Goal: Task Accomplishment & Management: Manage account settings

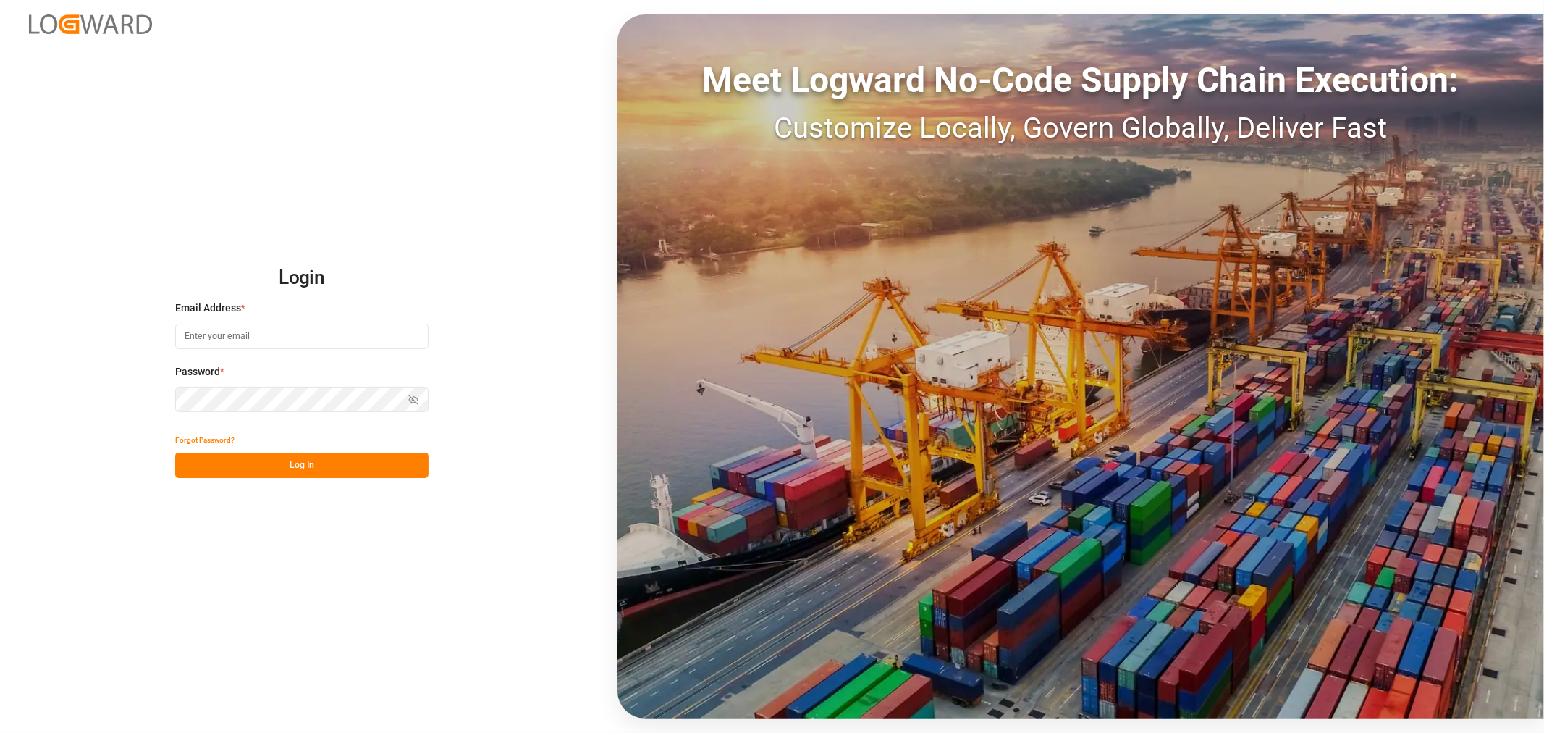
type input "[PERSON_NAME][EMAIL_ADDRESS][PERSON_NAME][DOMAIN_NAME]"
click at [298, 464] on button "Log In" at bounding box center [301, 464] width 253 height 25
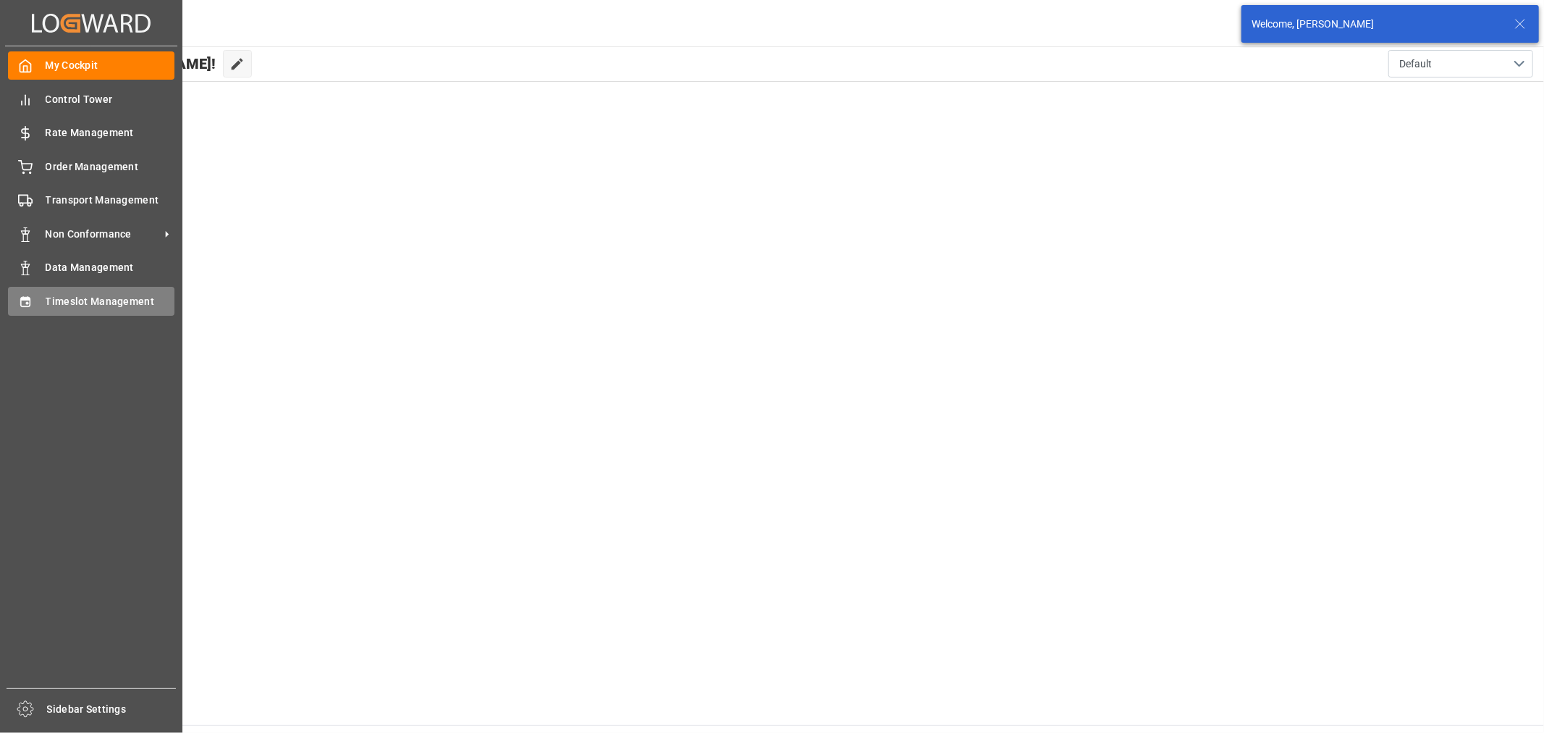
click at [116, 294] on span "Timeslot Management" at bounding box center [111, 301] width 130 height 15
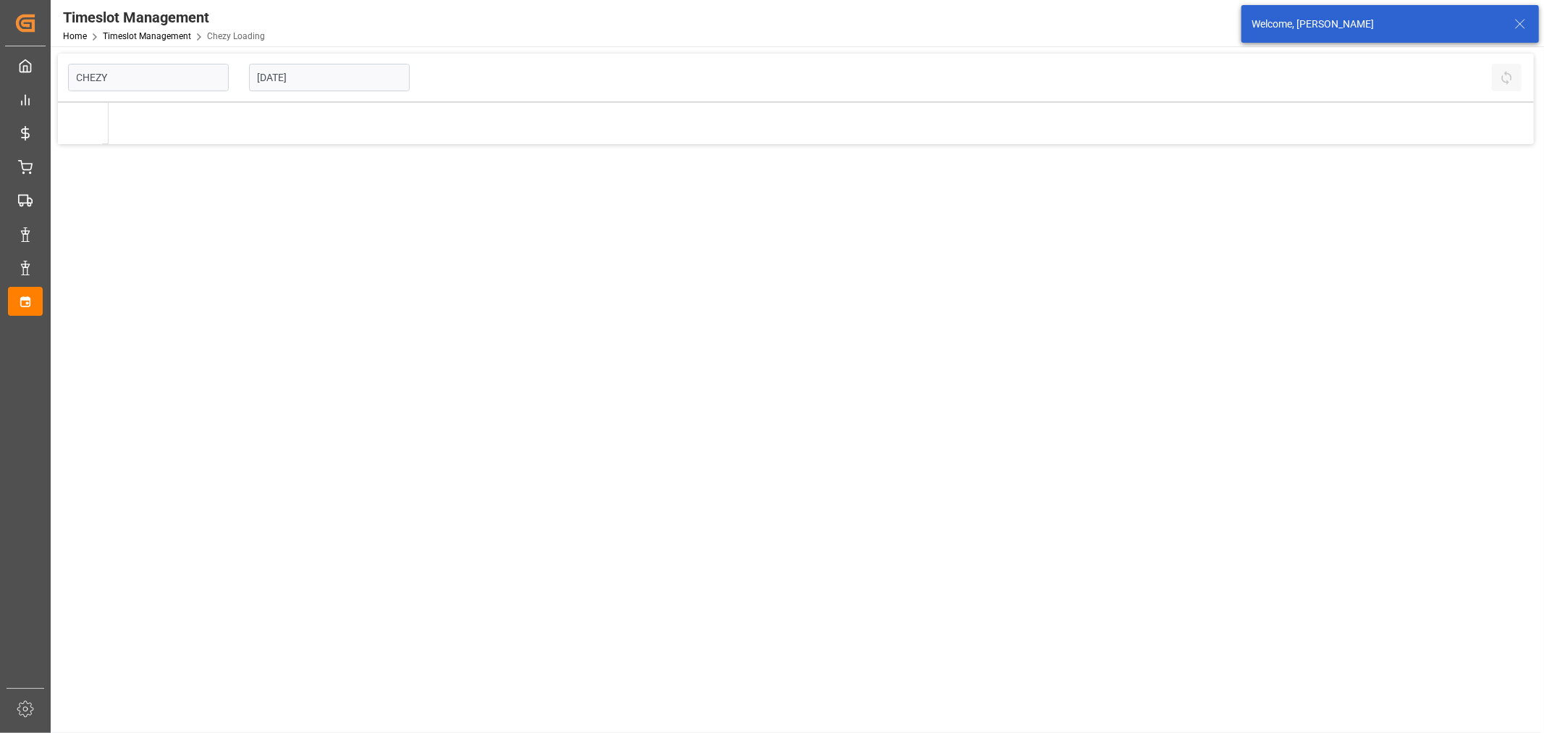
type input "Chezy Loading"
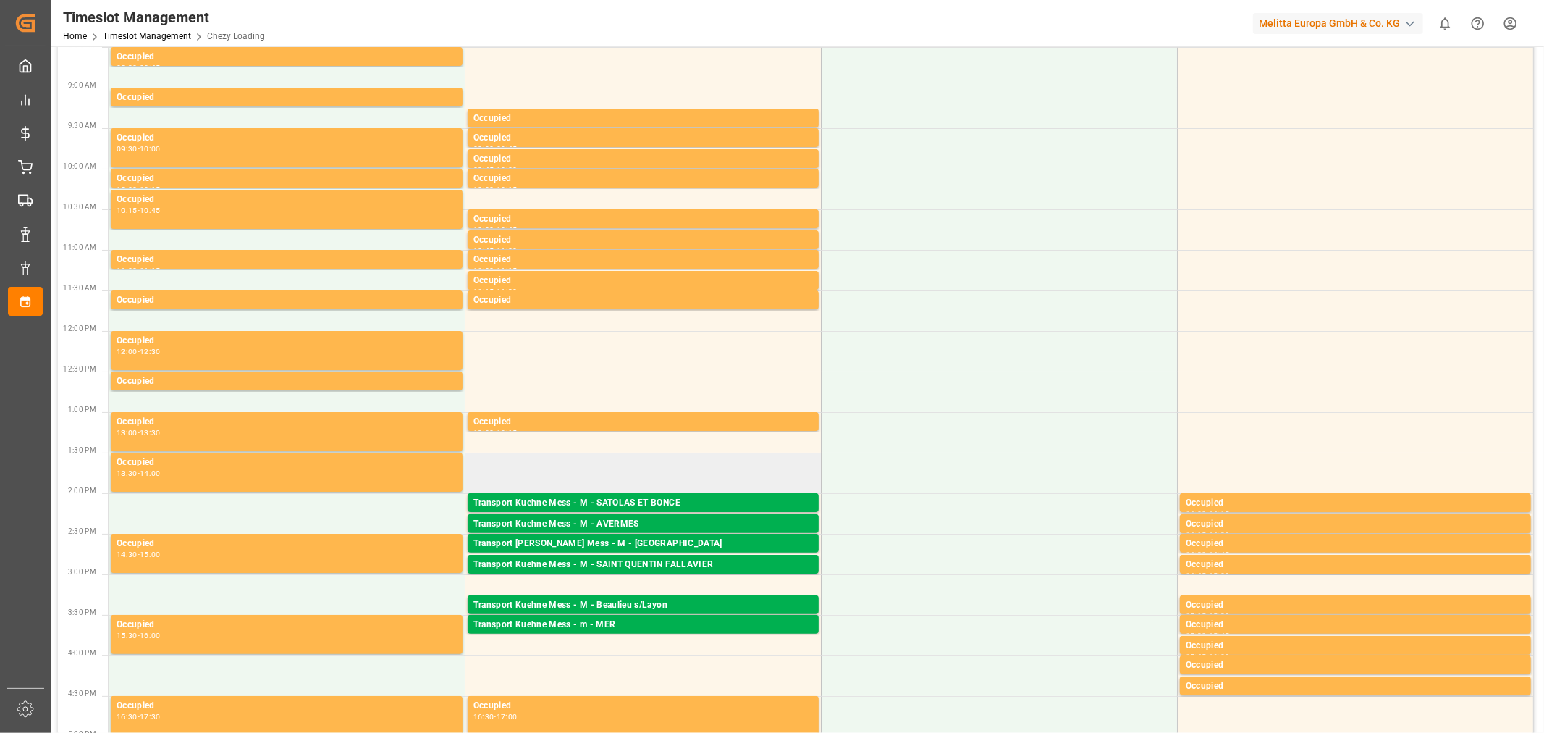
scroll to position [161, 0]
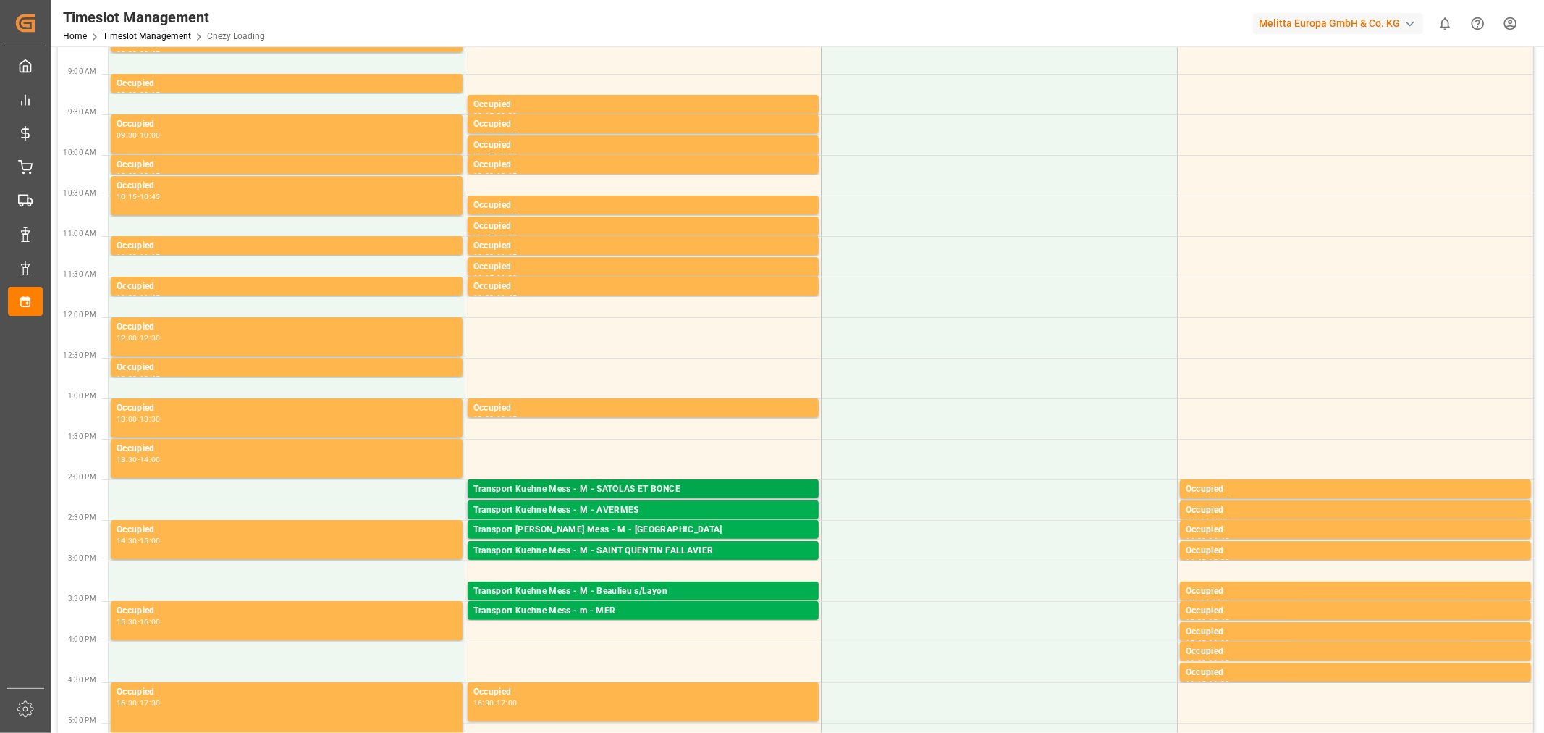
click at [627, 489] on div "Transport Kuehne Mess - M - SATOLAS ET BONCE" at bounding box center [642, 489] width 339 height 14
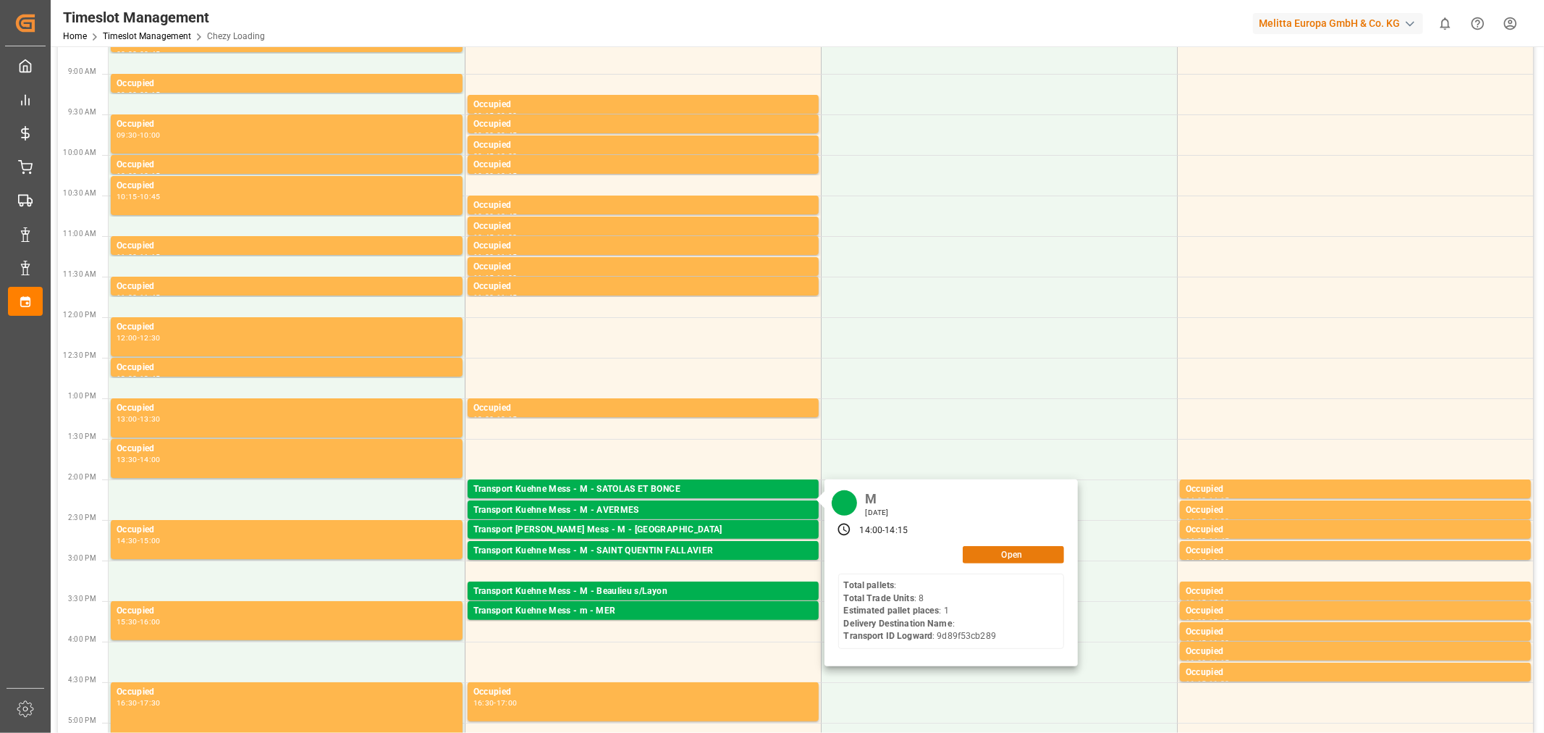
click at [1029, 550] on button "Open" at bounding box center [1013, 554] width 101 height 17
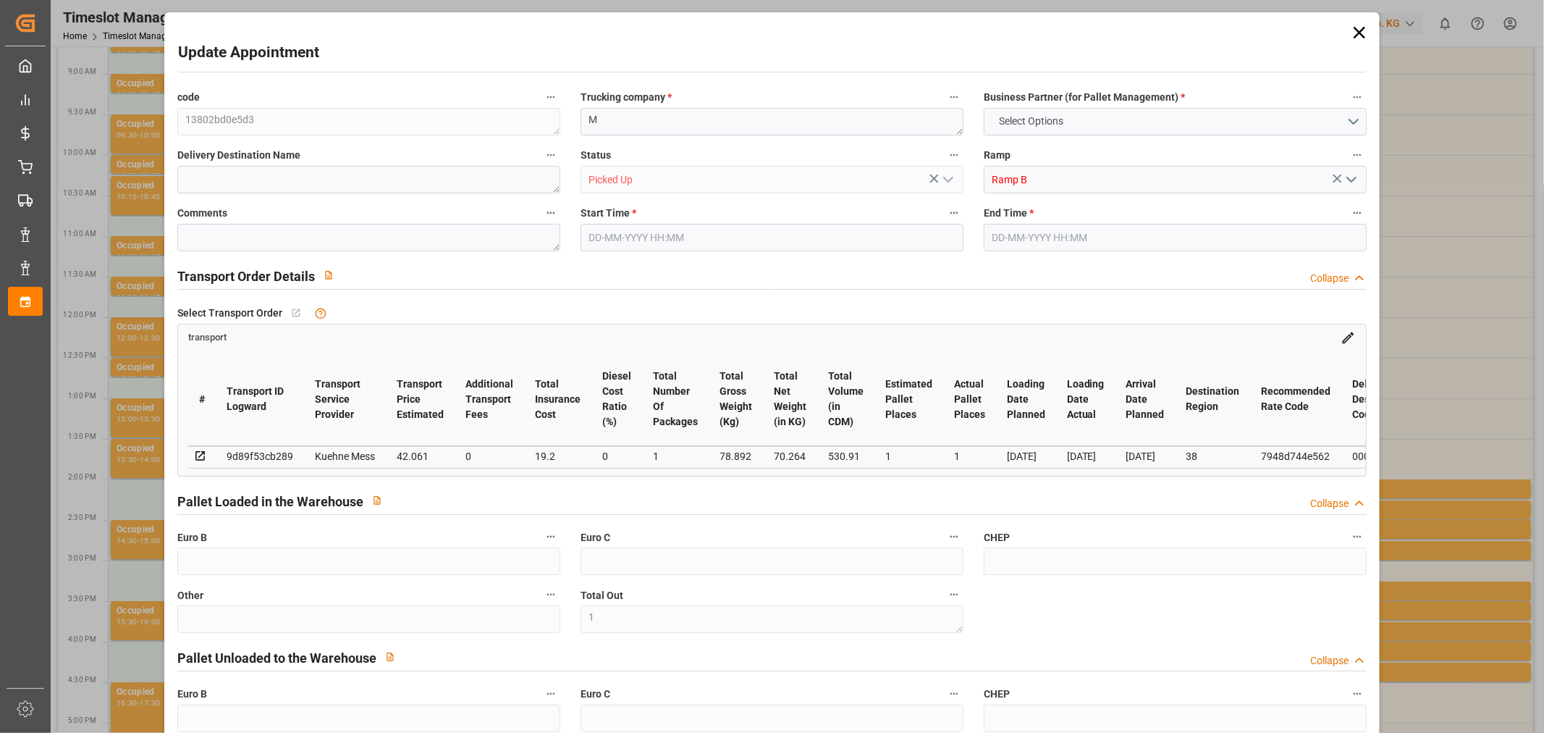
type input "1"
type input "0"
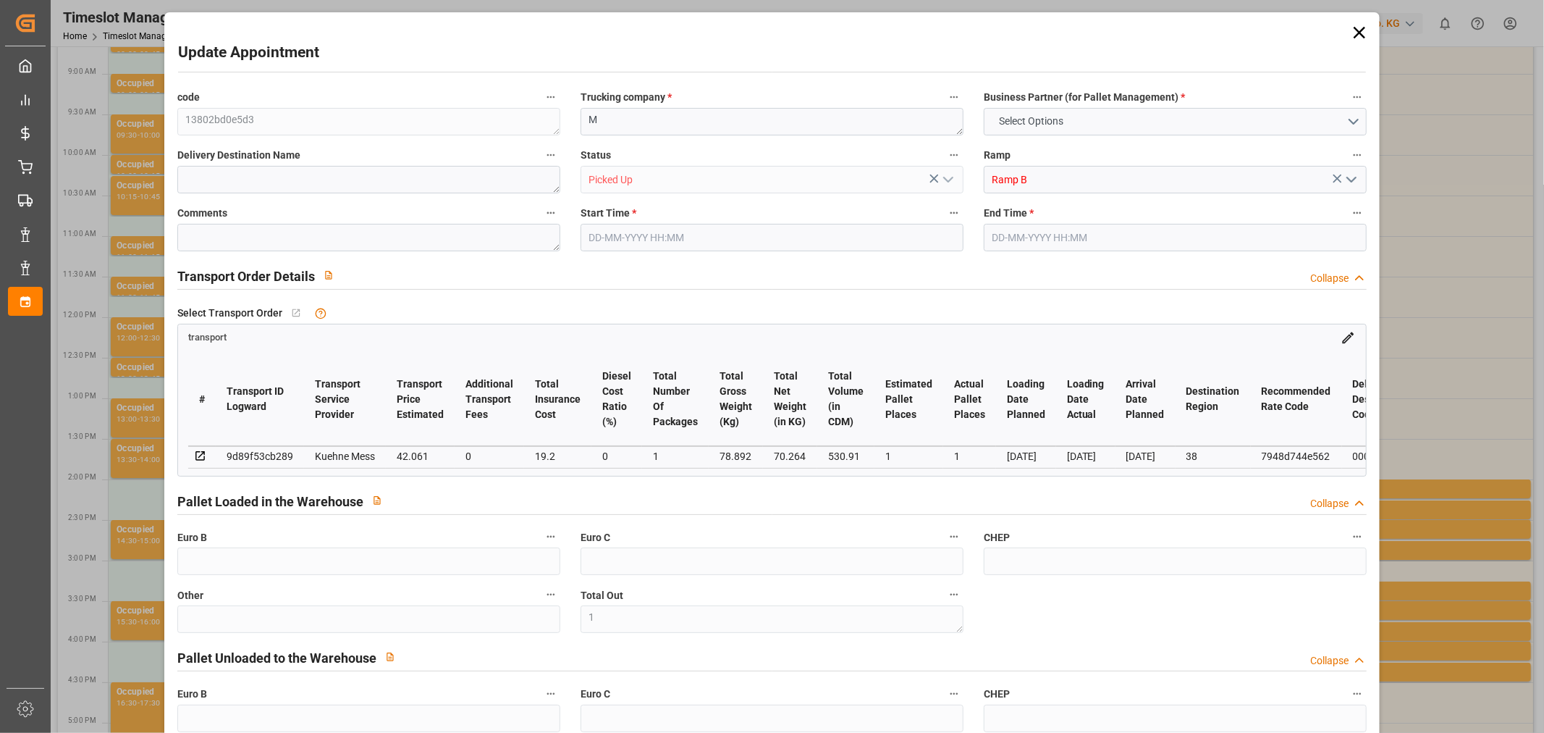
type input "0"
type input "1"
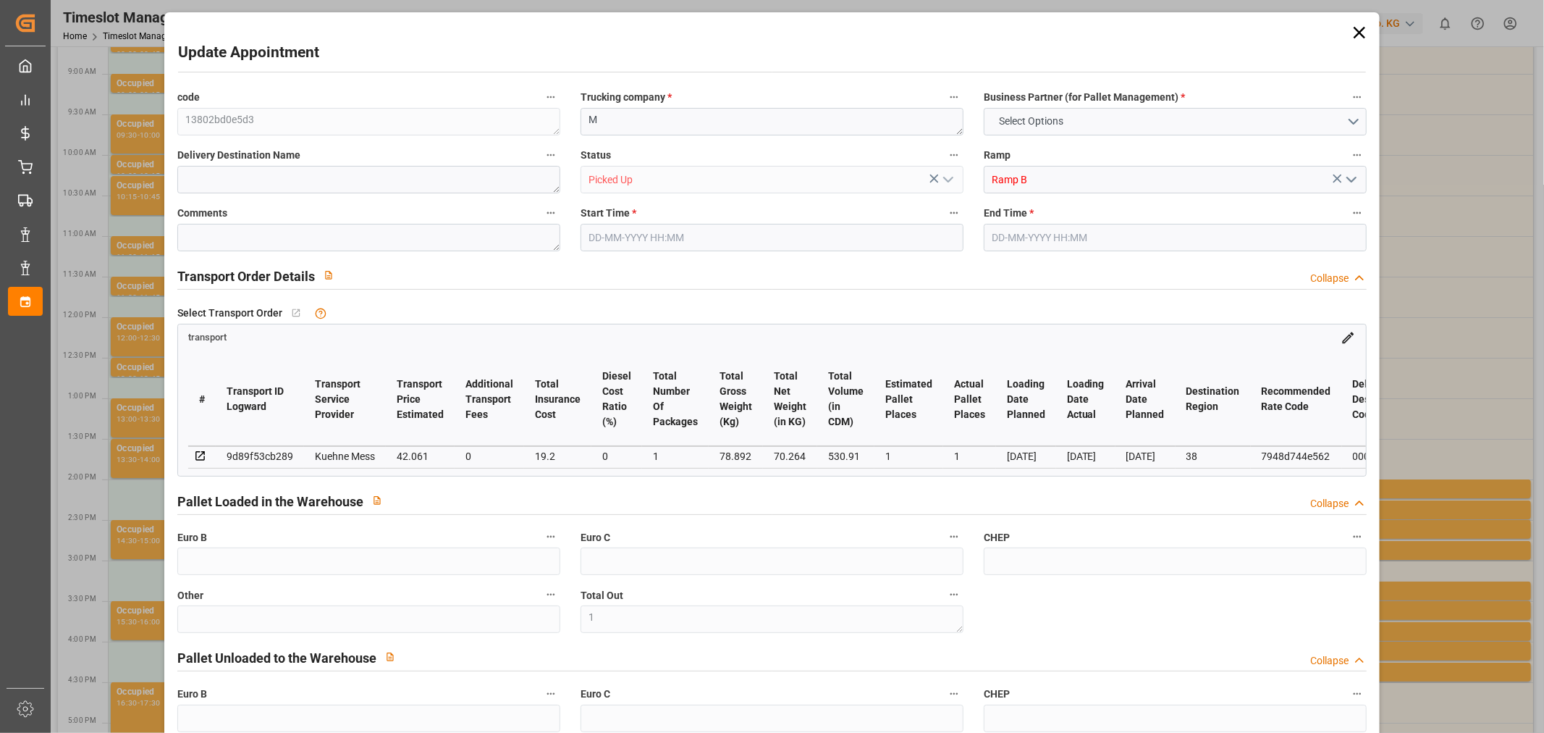
type input "42.061"
type input "0"
type input "19.2"
type input "0"
type input "61.261"
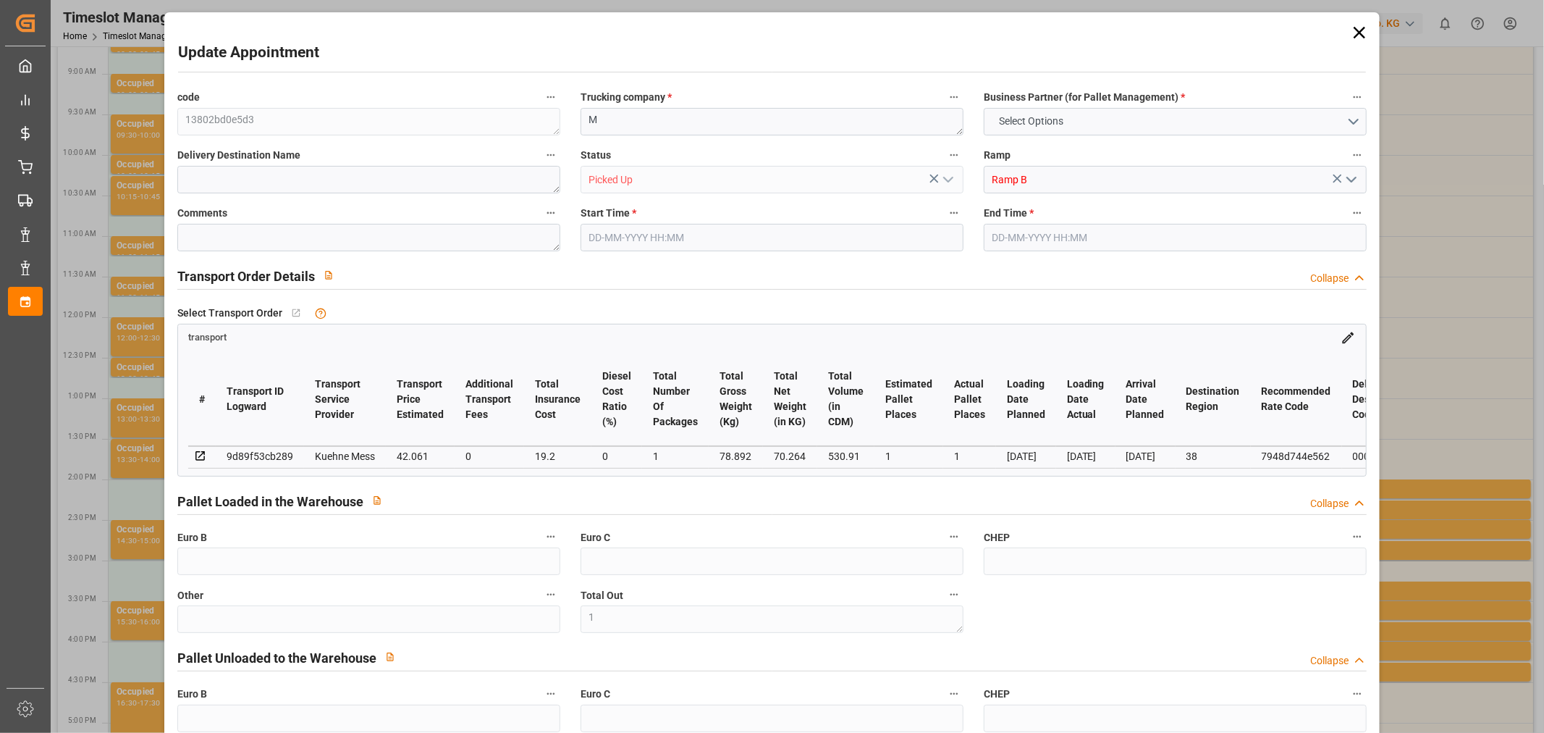
type input "0"
type input "1"
type input "70.264"
type input "101.892"
type input "530.91"
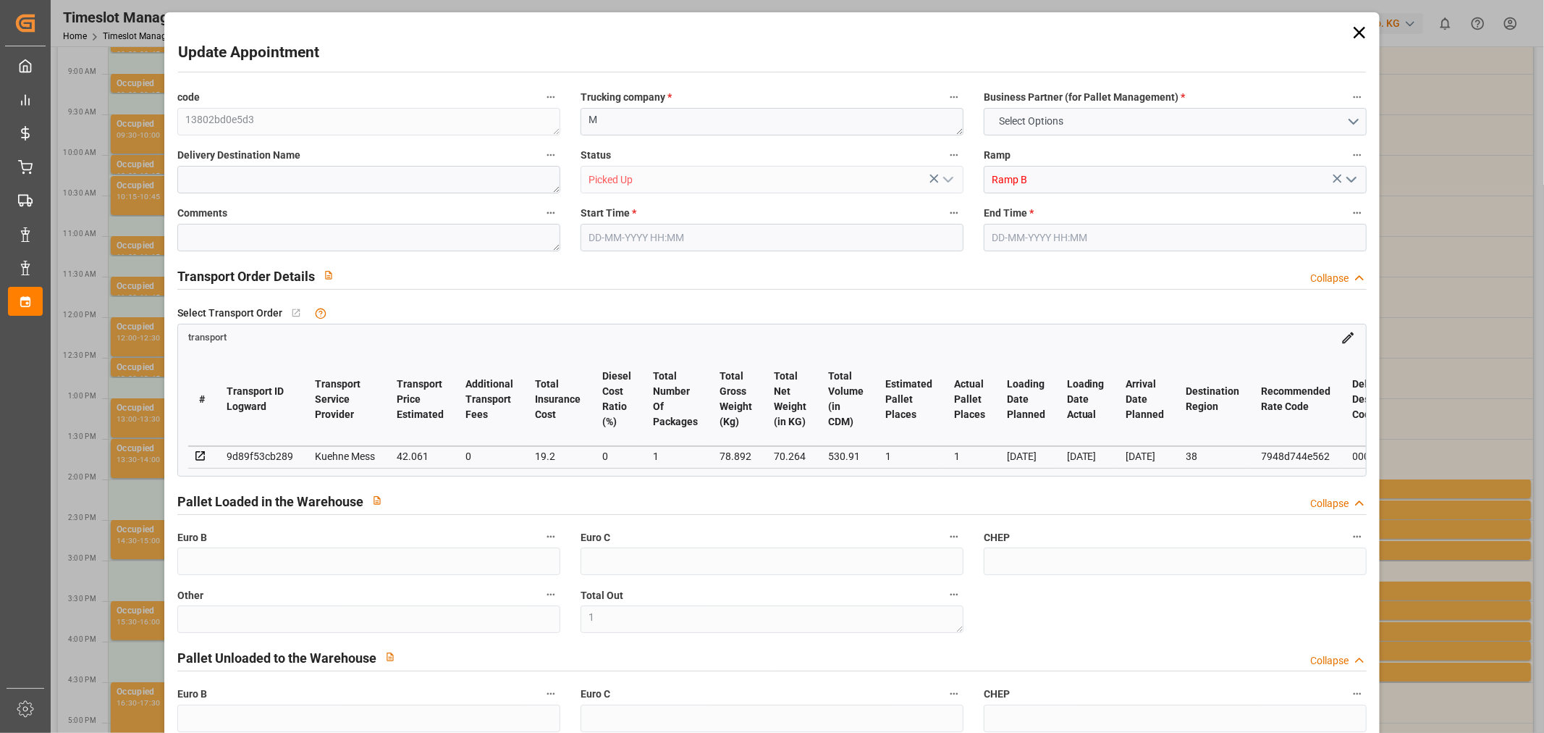
type input "38"
type input "0"
type input "8"
type input "1"
type input "101"
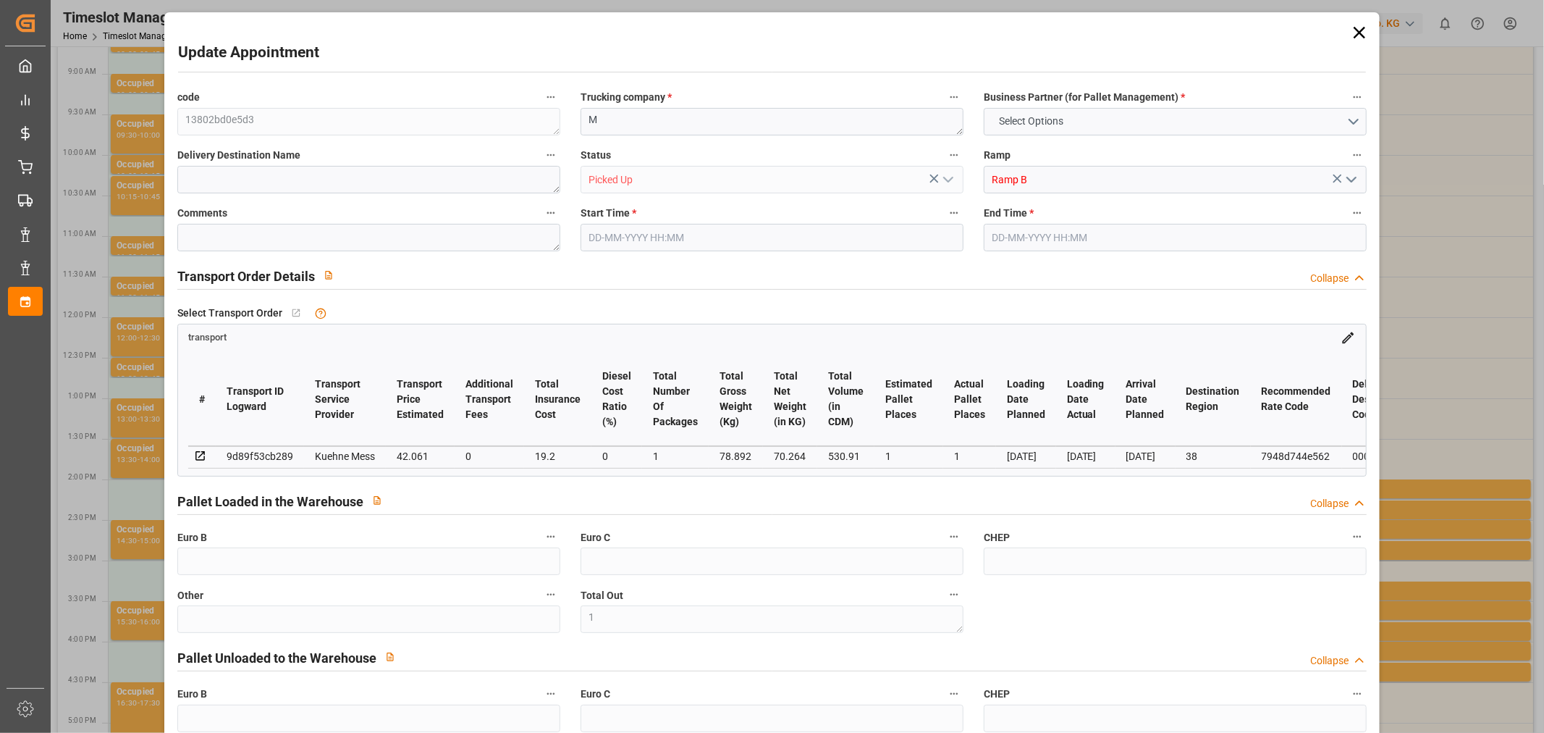
type input "78.892"
type input "0"
type input "4710.8598"
type input "0"
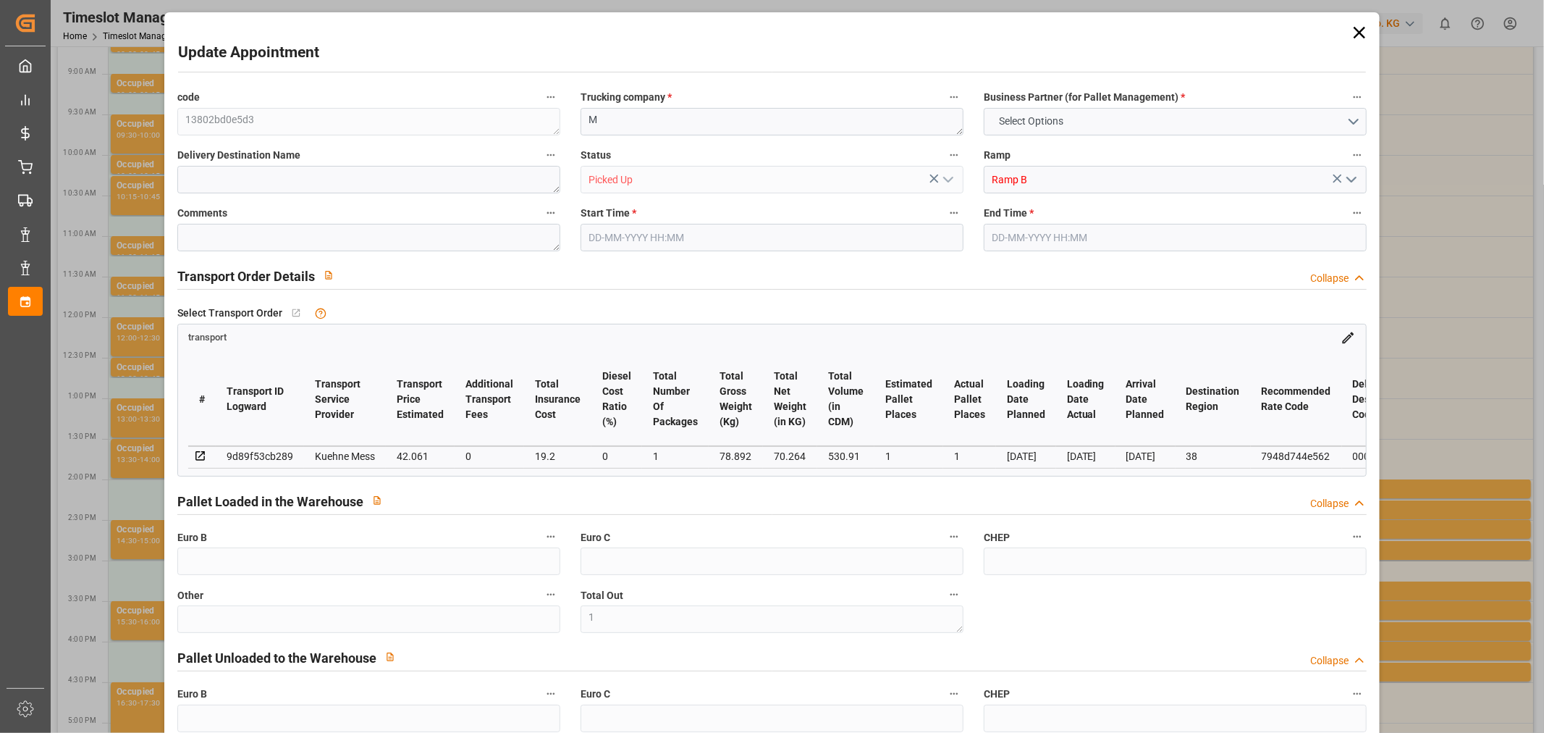
type input "21"
type input "35"
type input "[DATE] 14:00"
type input "[DATE] 14:15"
type input "[DATE] 11:41"
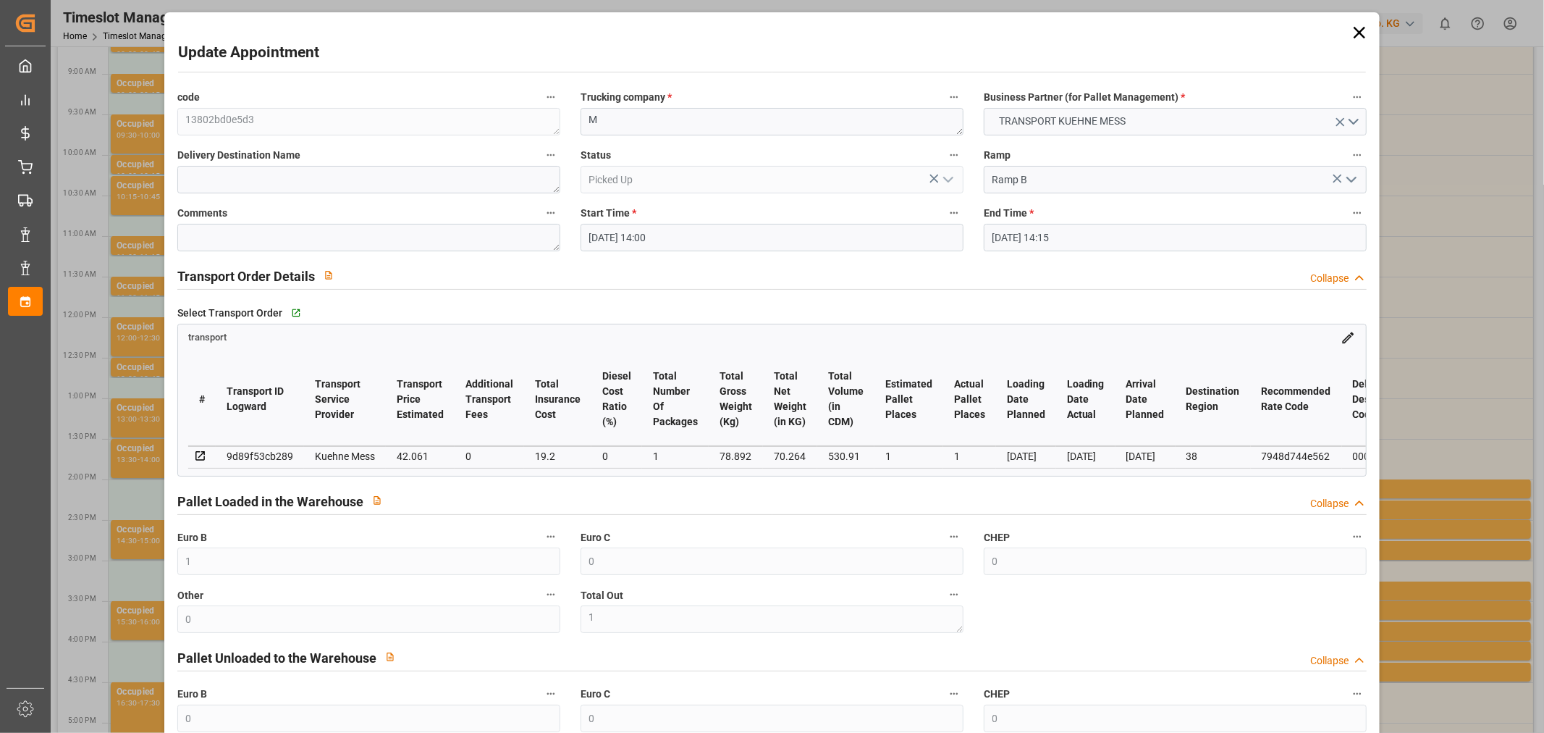
type input "[DATE] 11:41"
type input "[DATE]"
click at [117, 518] on div "Update Appointment code 13802bd0e5d3 Trucking company * M Business Partner (for…" at bounding box center [772, 366] width 1544 height 733
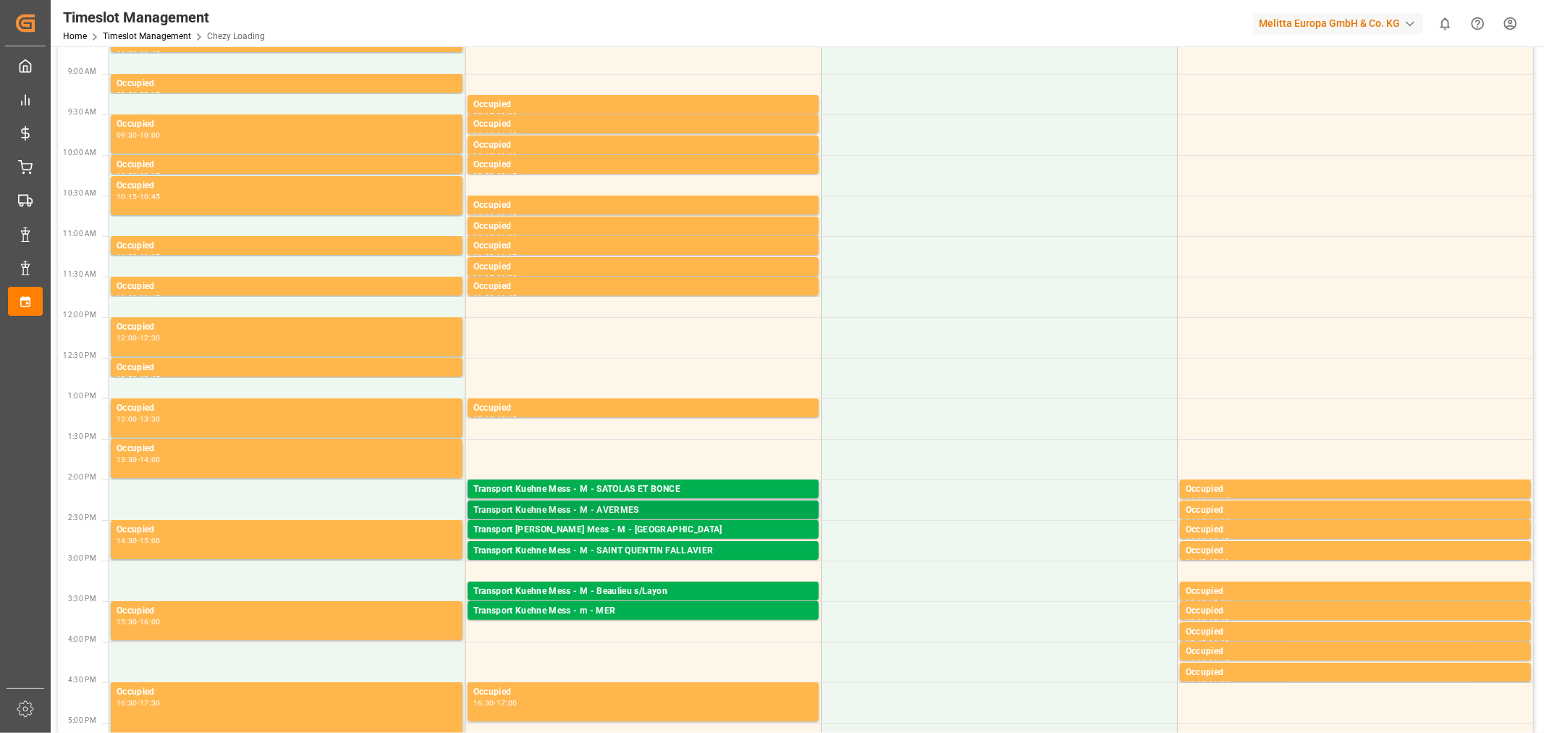
click at [511, 512] on div "Transport Kuehne Mess - M - AVERMES" at bounding box center [642, 510] width 339 height 14
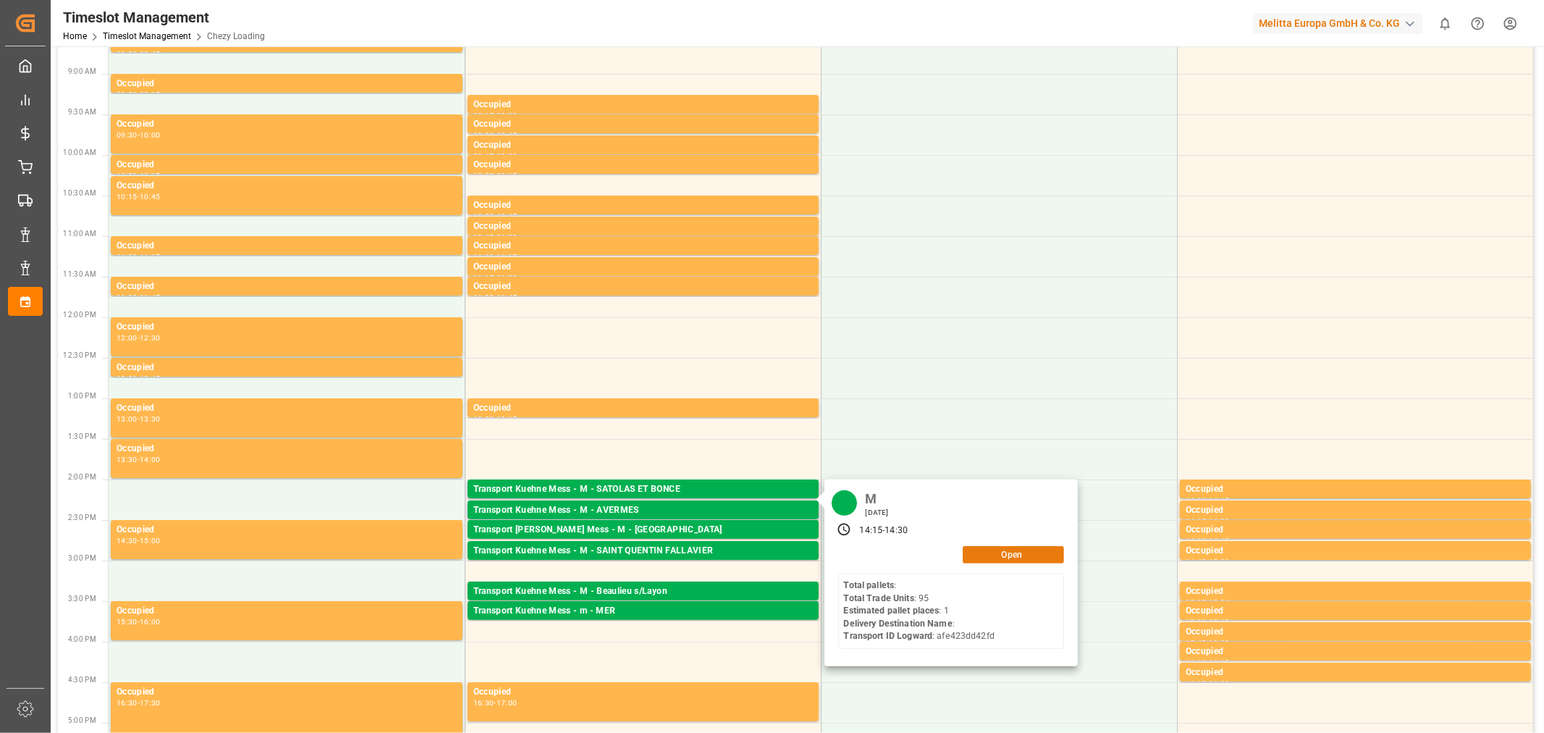
click at [997, 561] on button "Open" at bounding box center [1013, 554] width 101 height 17
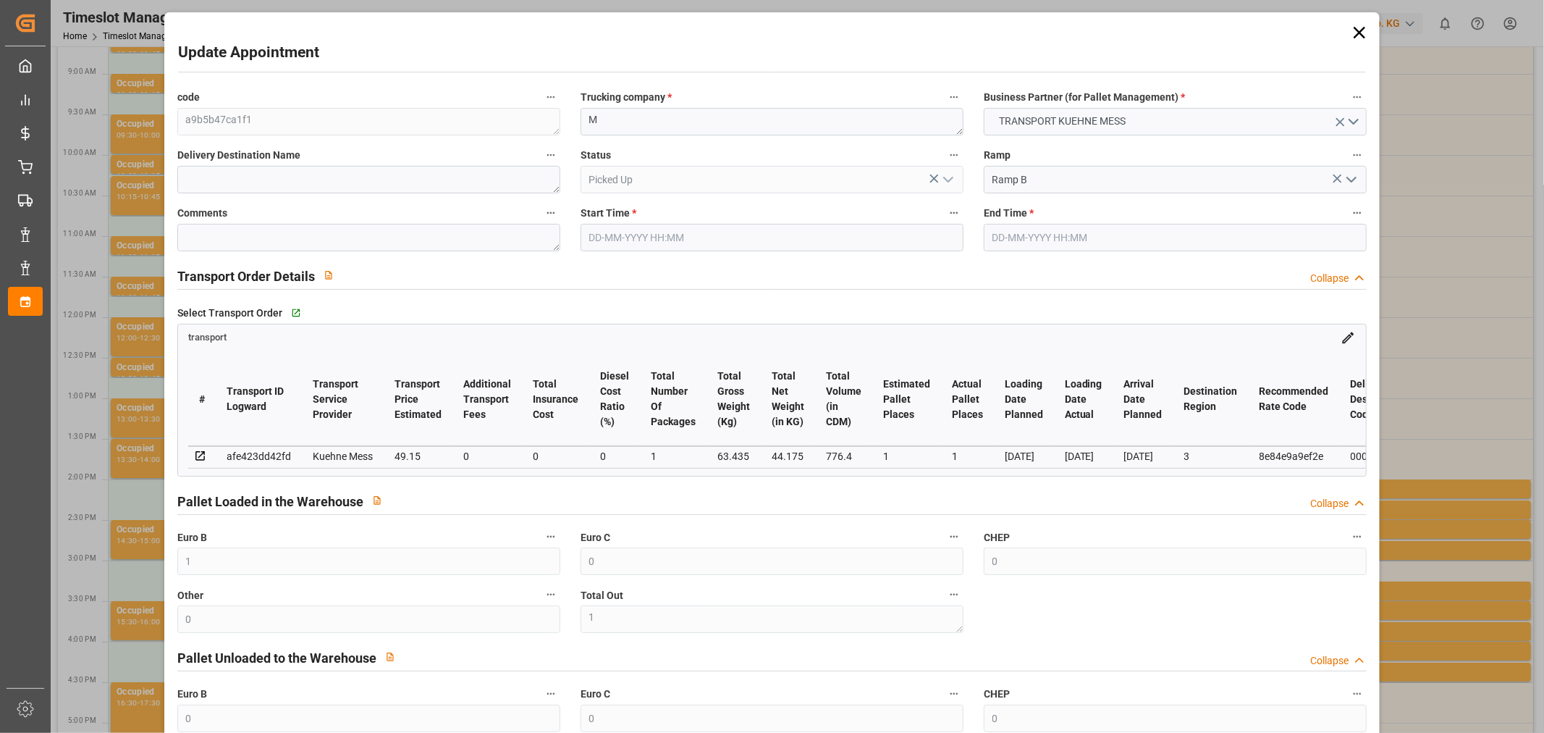
type input "1"
type input "0"
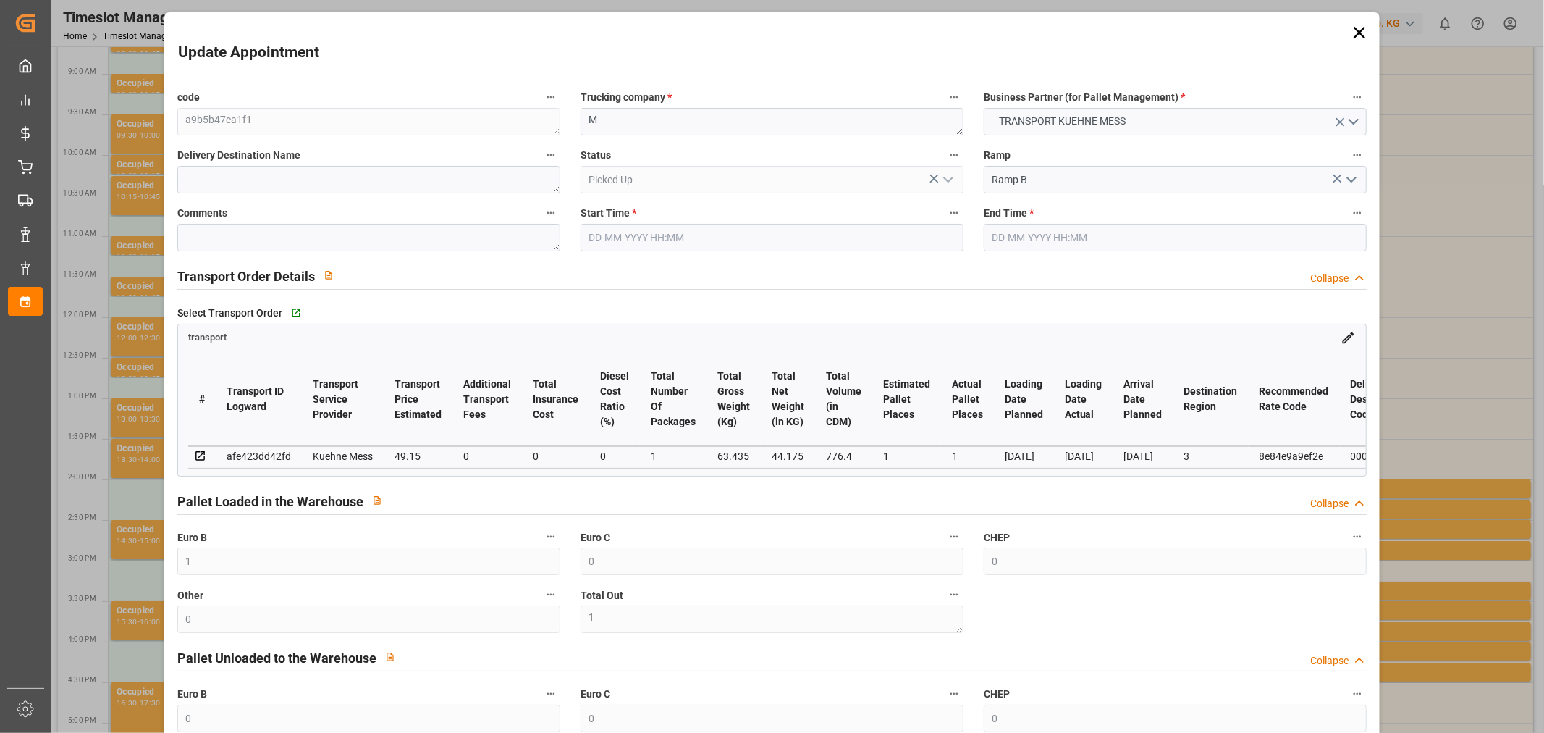
type input "0"
type input "1"
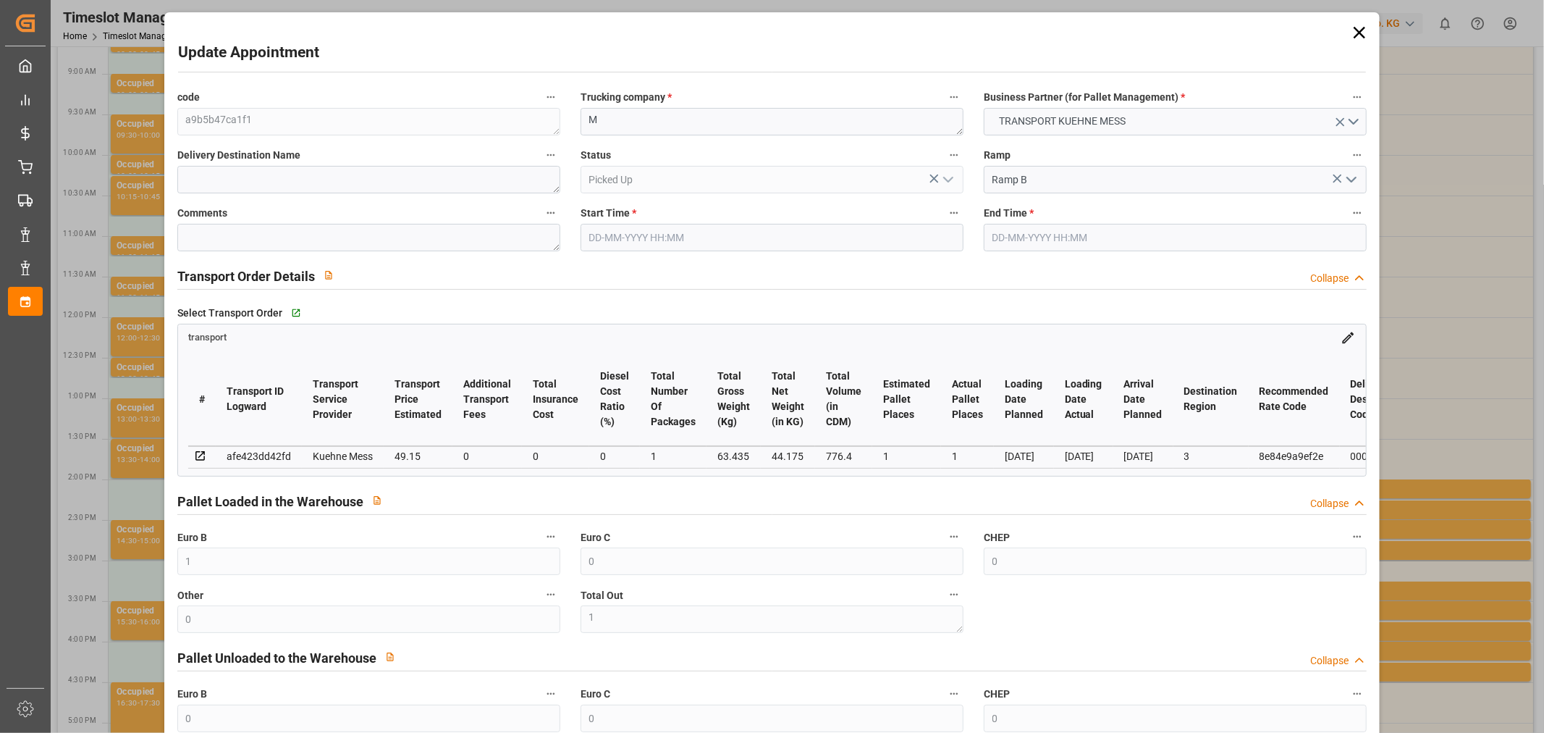
type input "49.15"
type input "0"
type input "49.15"
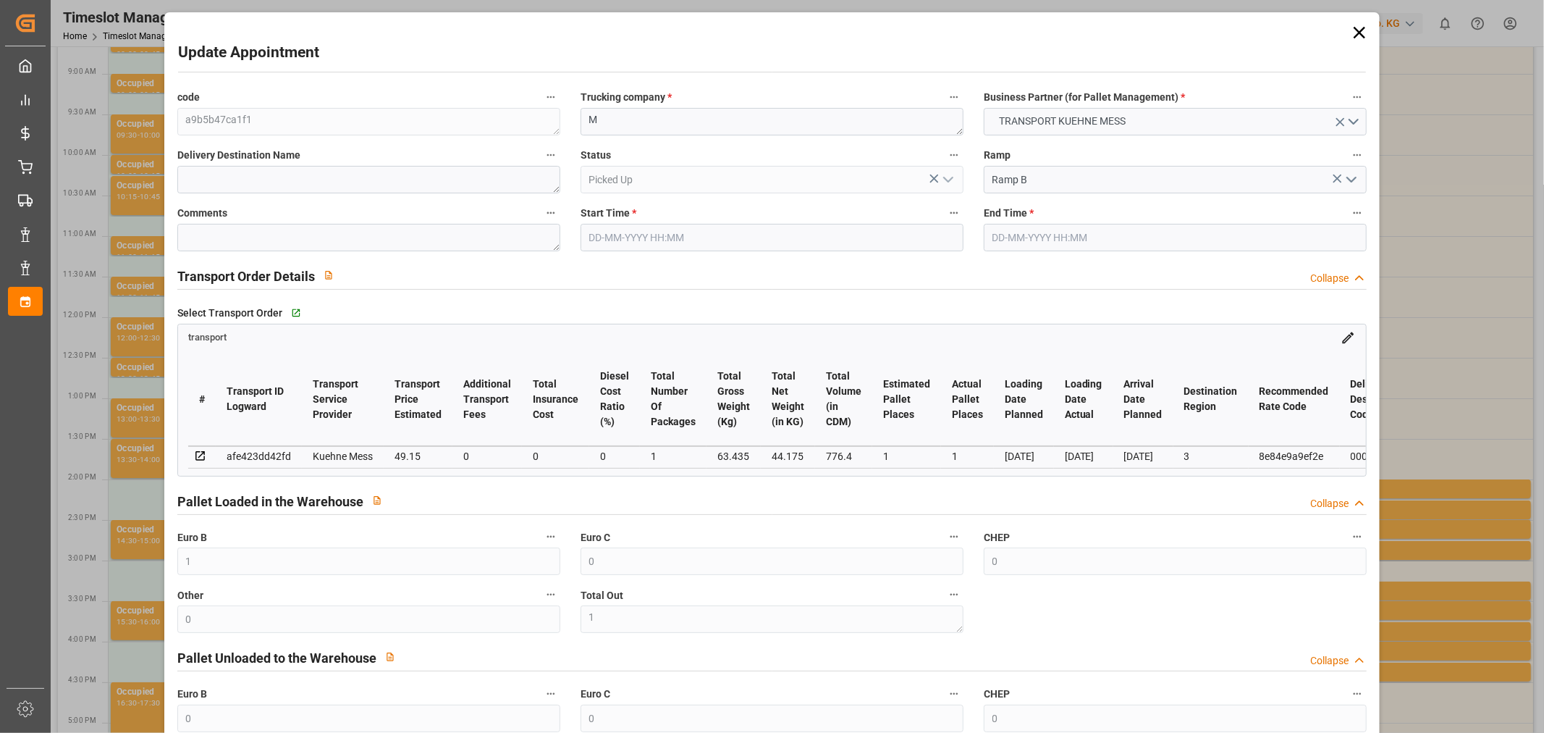
type input "0"
type input "1"
type input "44.175"
type input "86.435"
type input "776.4"
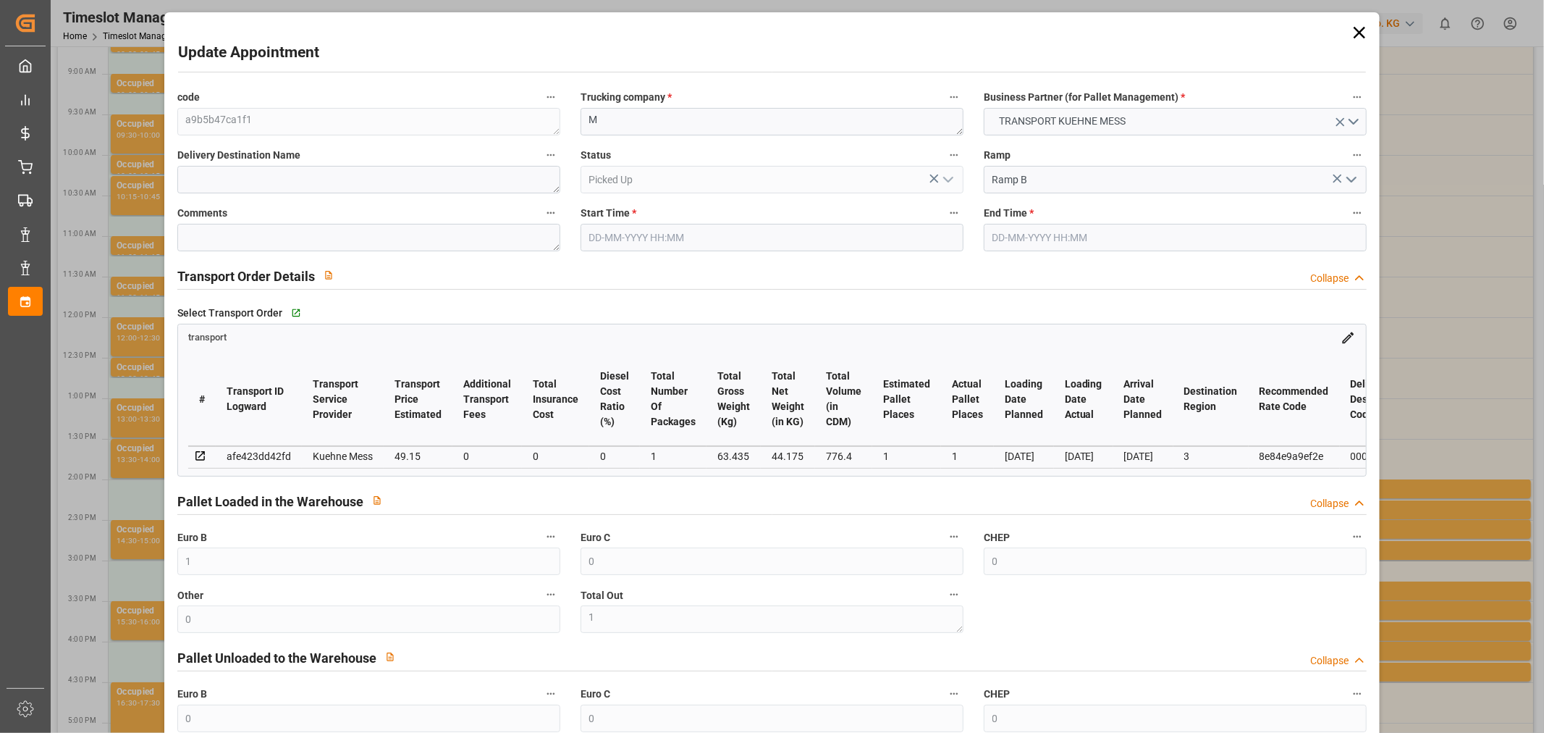
type input "3"
type input "0"
type input "95"
type input "1"
type input "101"
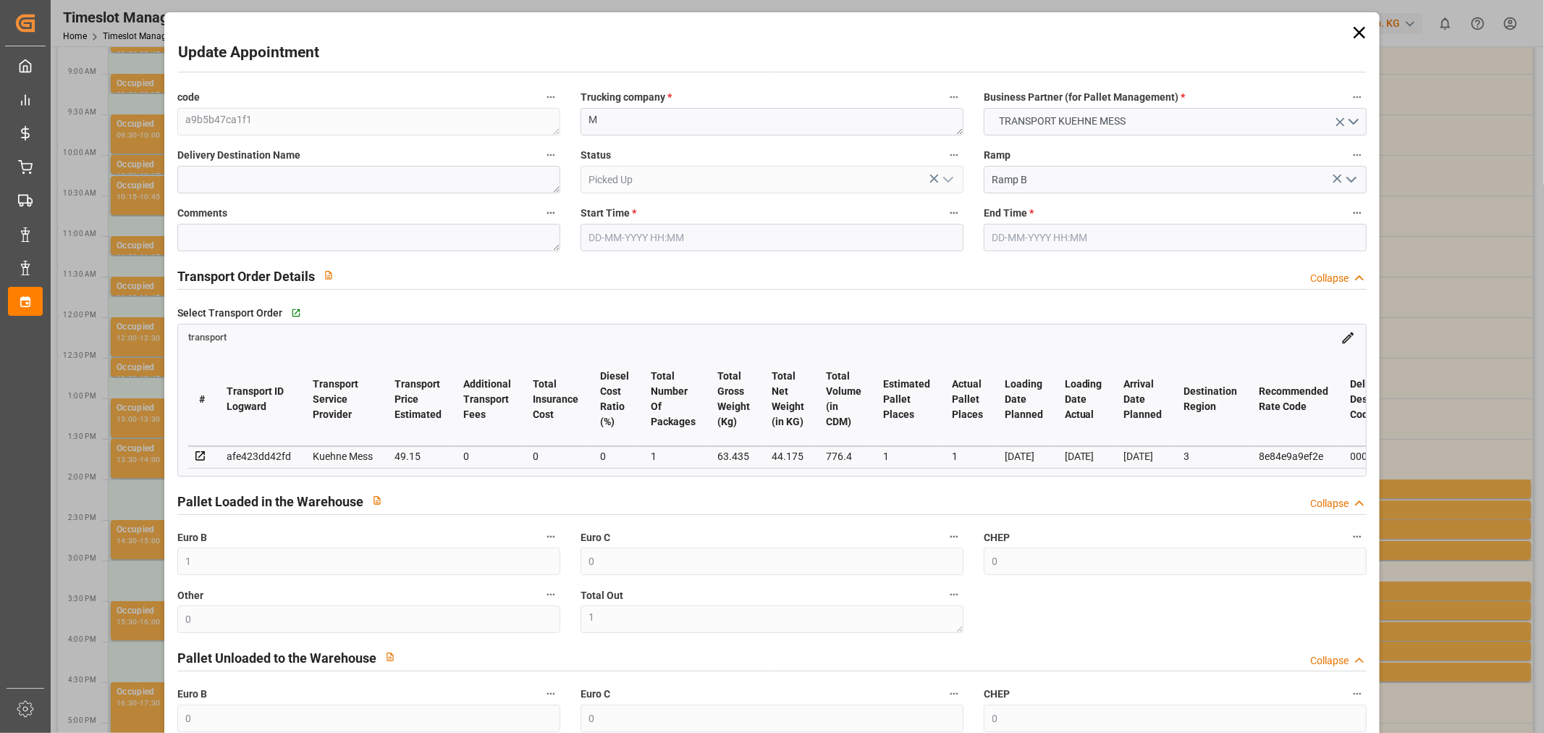
type input "63.435"
type input "0"
type input "4710.8598"
type input "0"
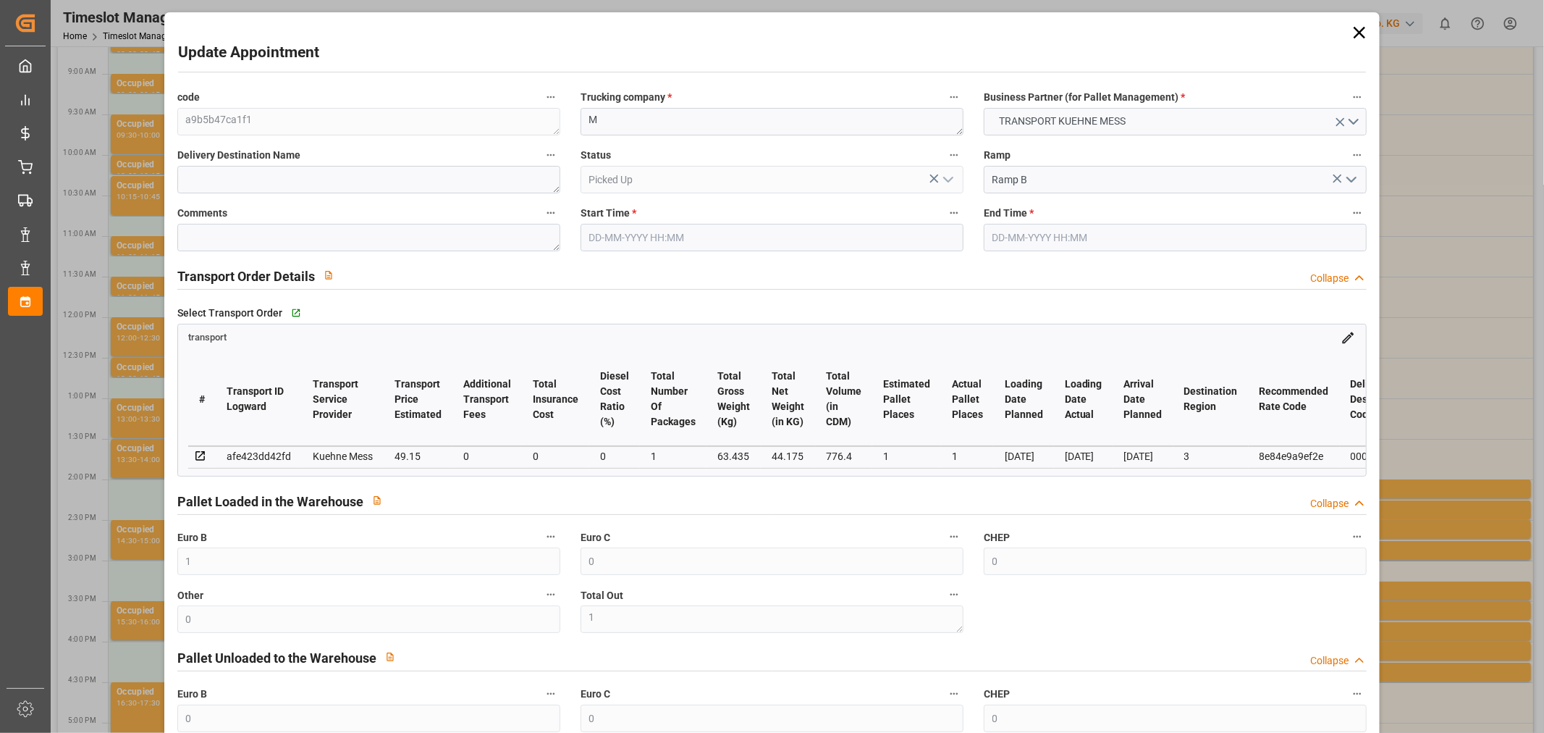
type input "21"
type input "35"
type input "[DATE] 14:15"
type input "[DATE] 14:30"
type input "[DATE] 11:41"
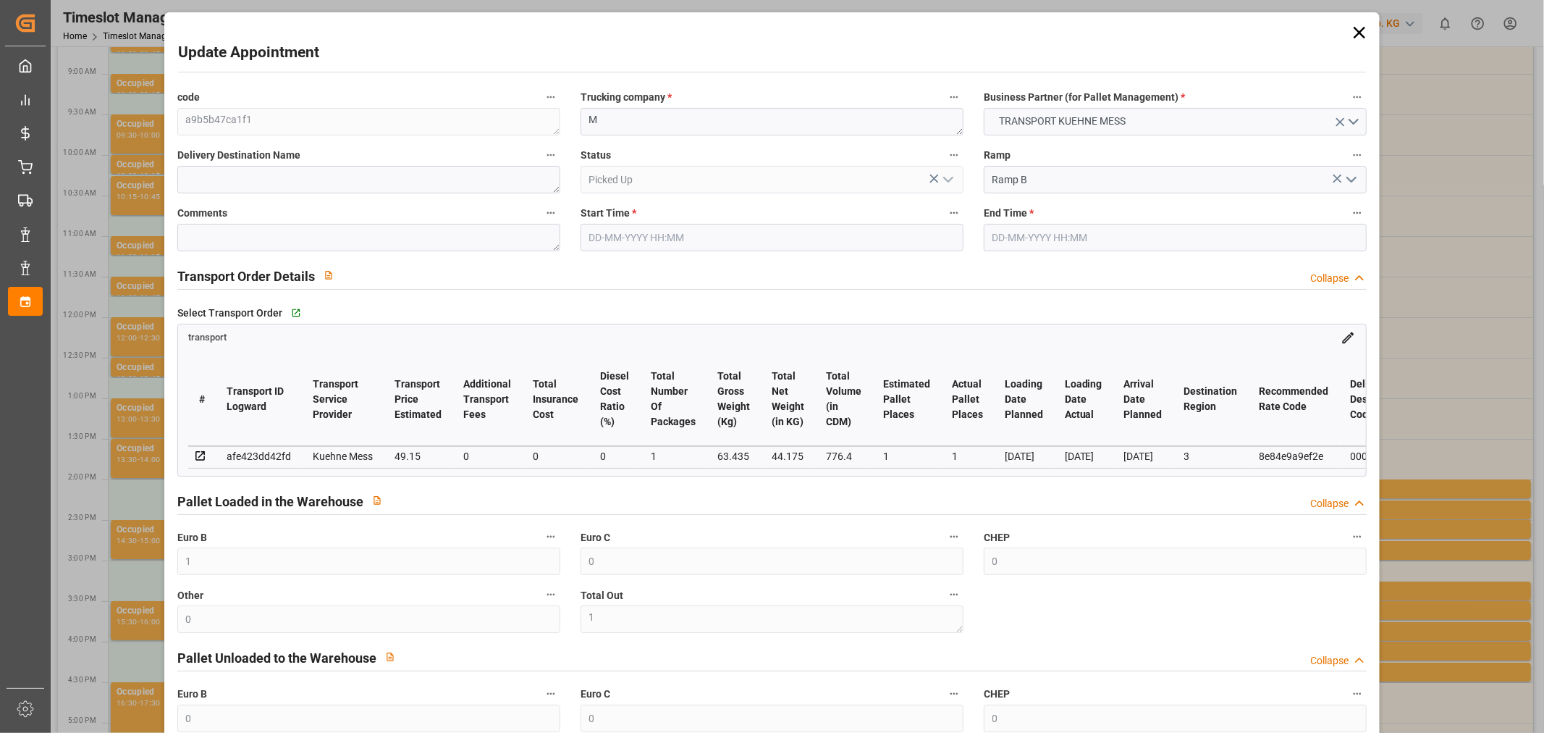
type input "[DATE] 11:41"
type input "[DATE]"
click at [134, 410] on div "Update Appointment code a9b5b47ca1f1 Trucking company * M Business Partner (for…" at bounding box center [772, 366] width 1544 height 733
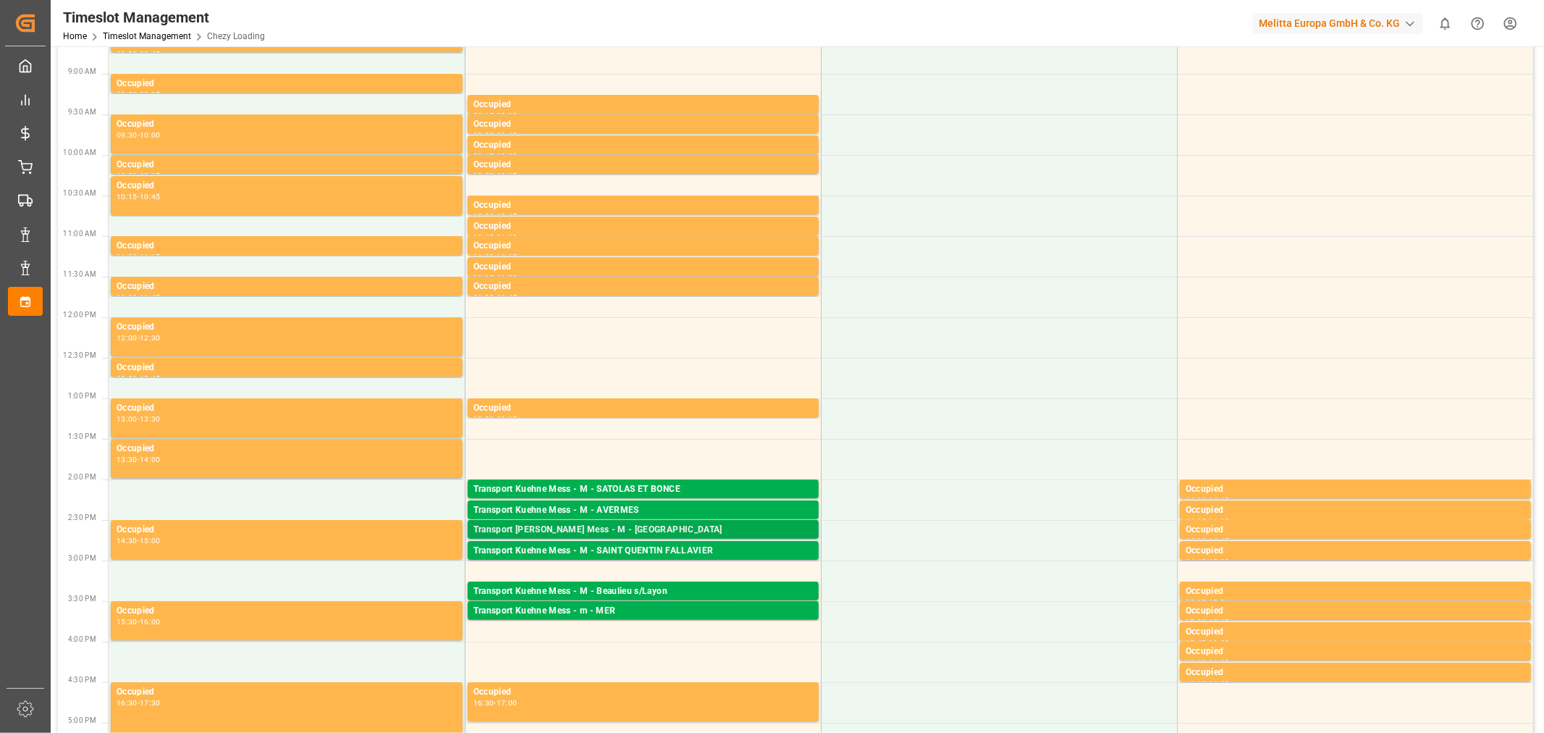
click at [560, 534] on div "Transport [PERSON_NAME] Mess - M - [GEOGRAPHIC_DATA]" at bounding box center [642, 530] width 339 height 14
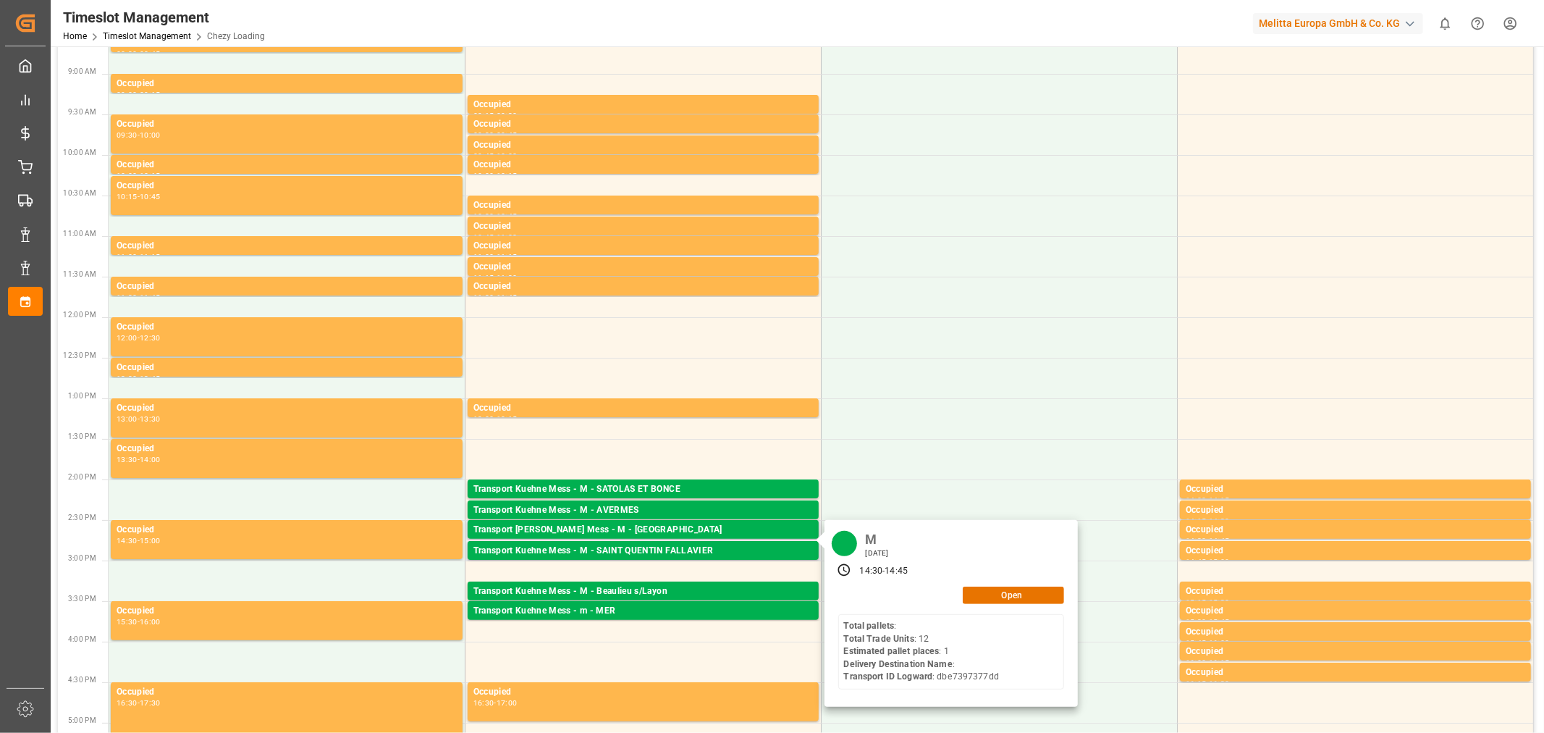
click at [1058, 608] on div "M [DATE] 14:30 - 14:45 Open Total pallets : Total Trade Units : 12 Estimated pa…" at bounding box center [950, 613] width 253 height 187
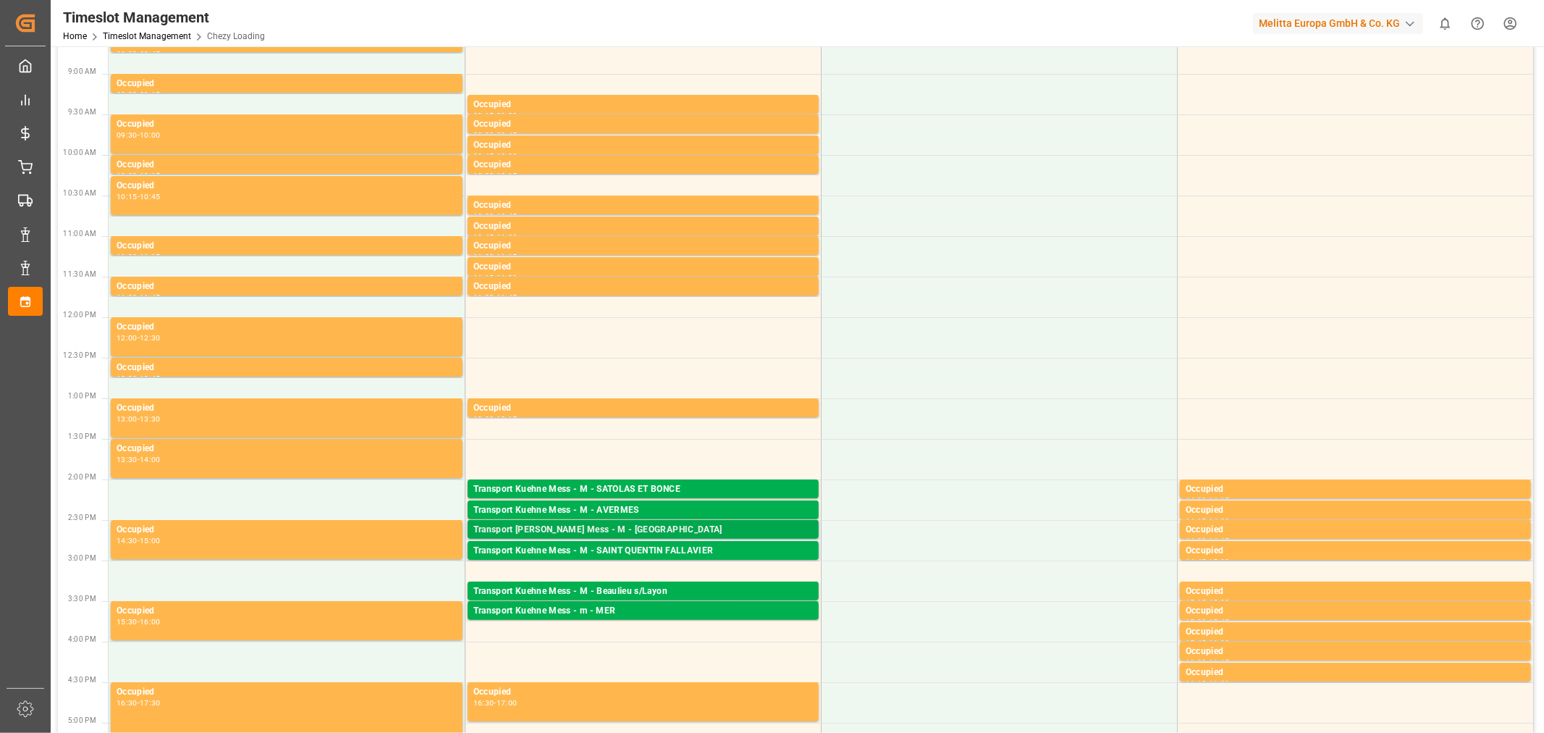
click at [601, 533] on div "Transport [PERSON_NAME] Mess - M - [GEOGRAPHIC_DATA]" at bounding box center [642, 530] width 339 height 14
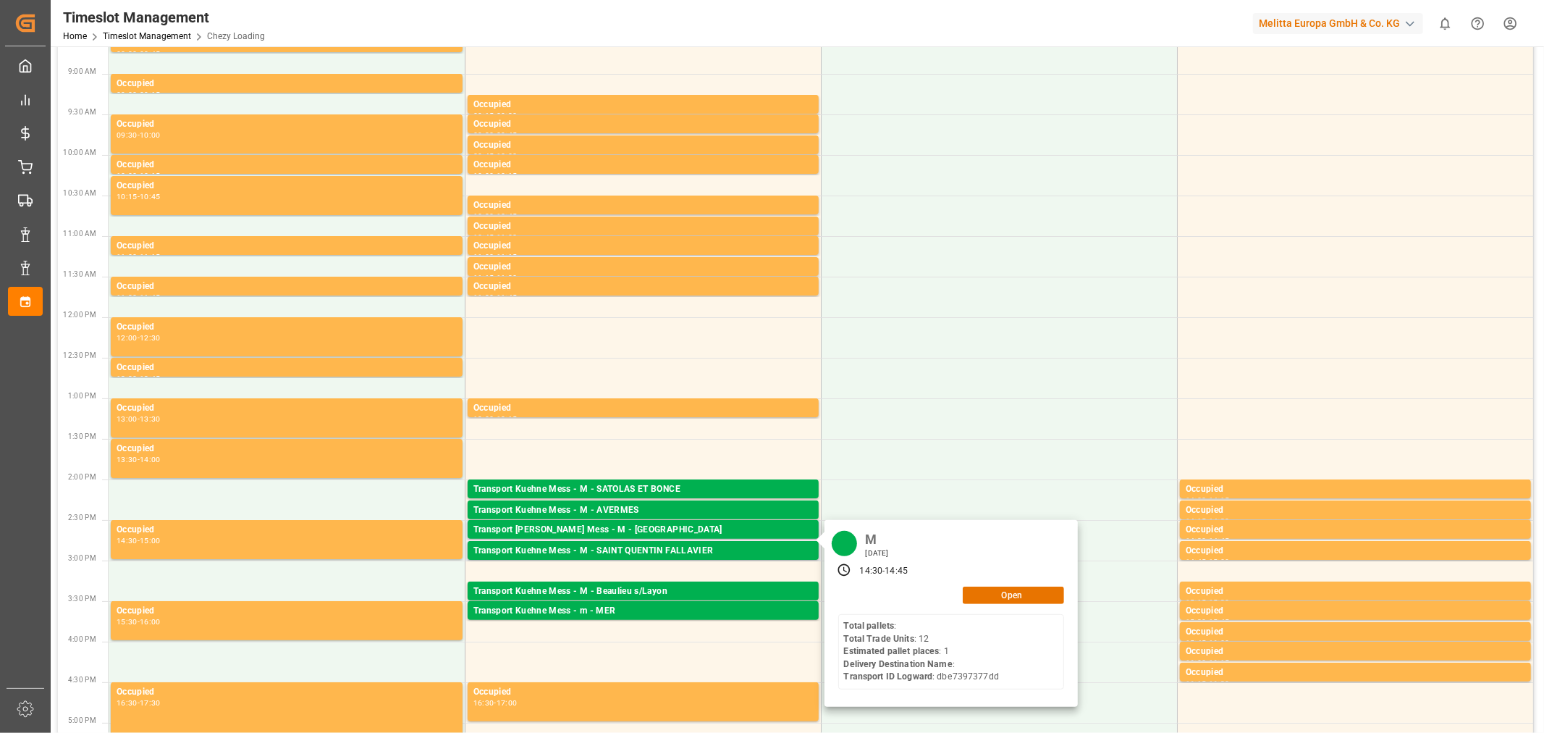
click at [1016, 604] on div "M [DATE] 14:30 - 14:45 Open Total pallets : Total Trade Units : 12 Estimated pa…" at bounding box center [950, 613] width 253 height 187
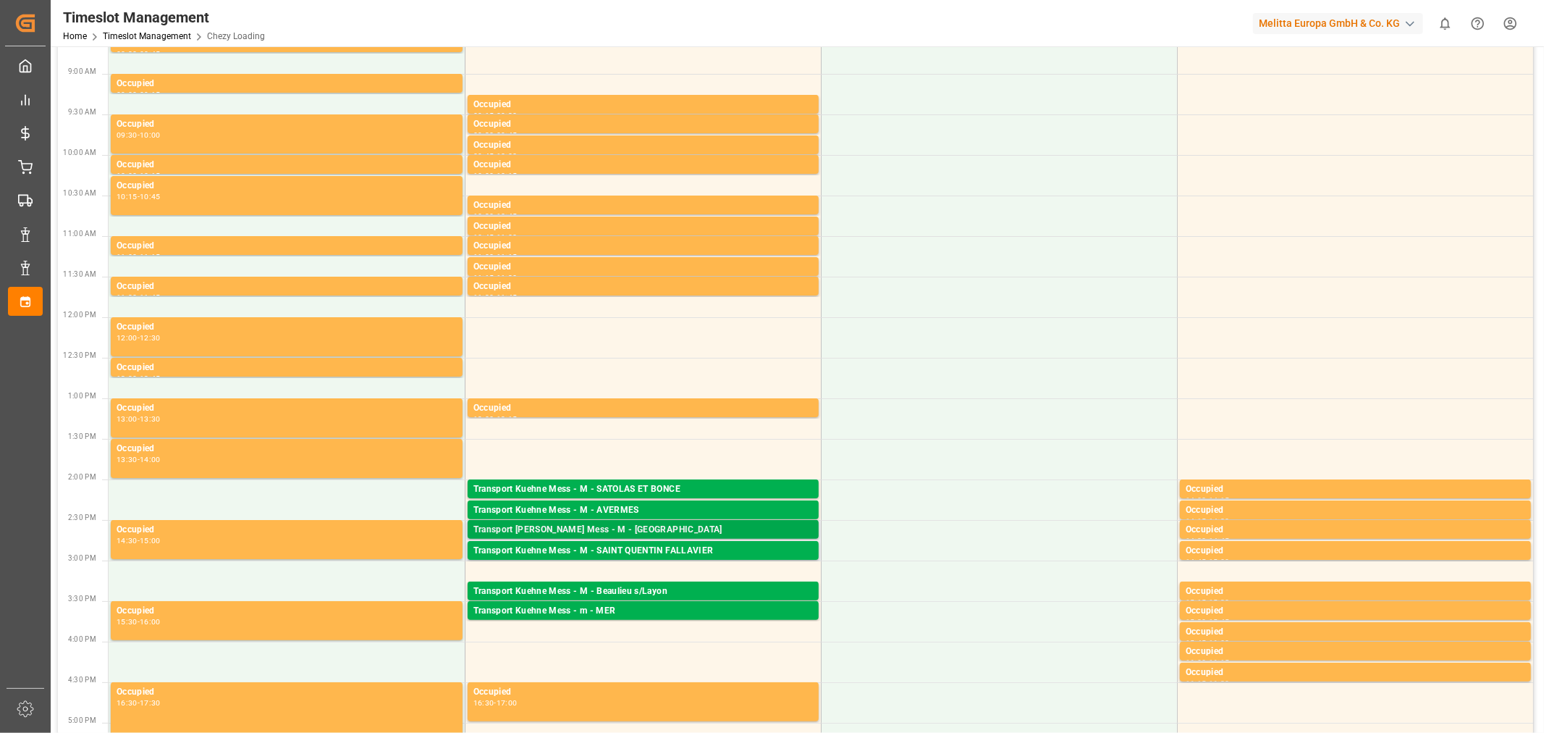
click at [624, 529] on div "Transport [PERSON_NAME] Mess - M - [GEOGRAPHIC_DATA]" at bounding box center [642, 530] width 339 height 14
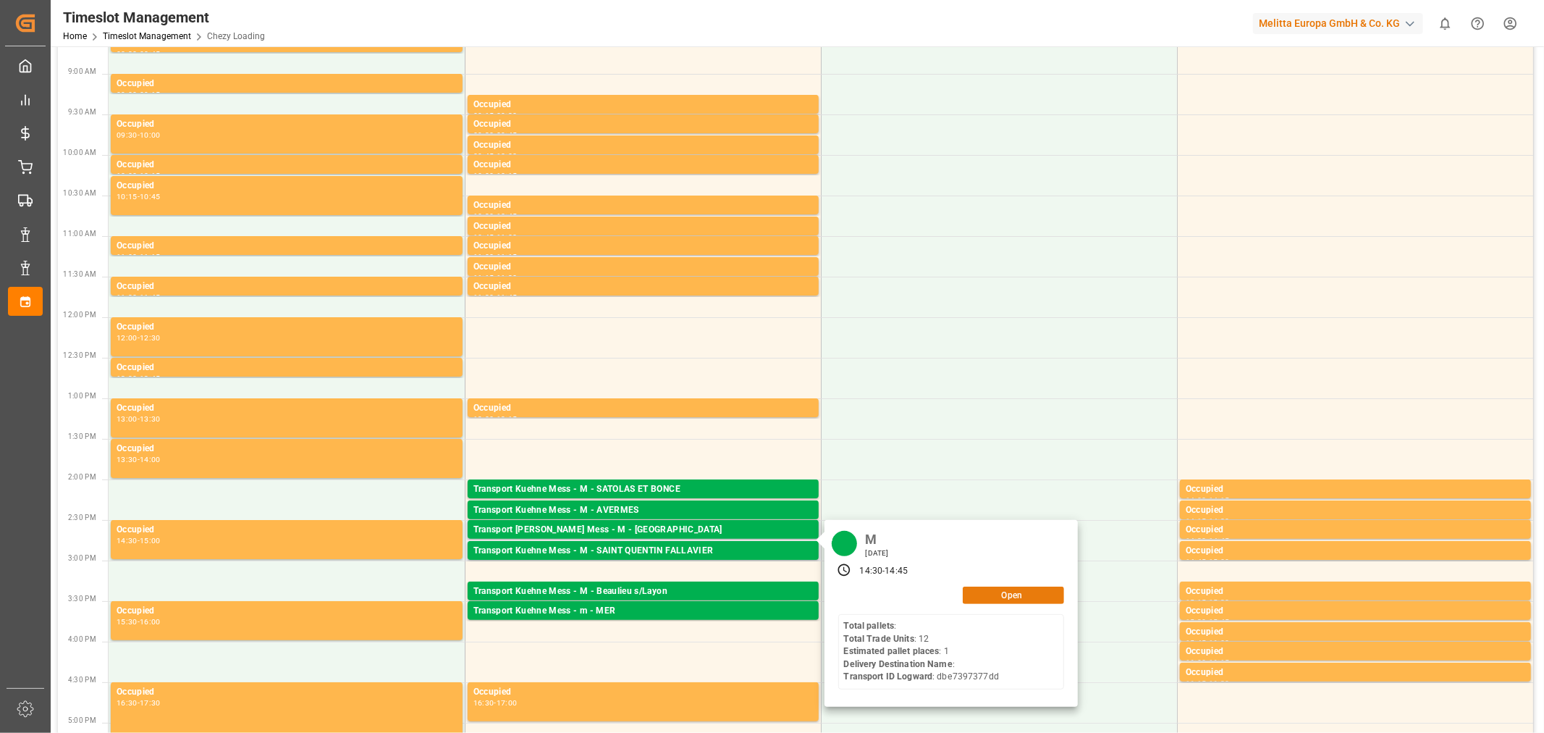
click at [1007, 590] on button "Open" at bounding box center [1013, 594] width 101 height 17
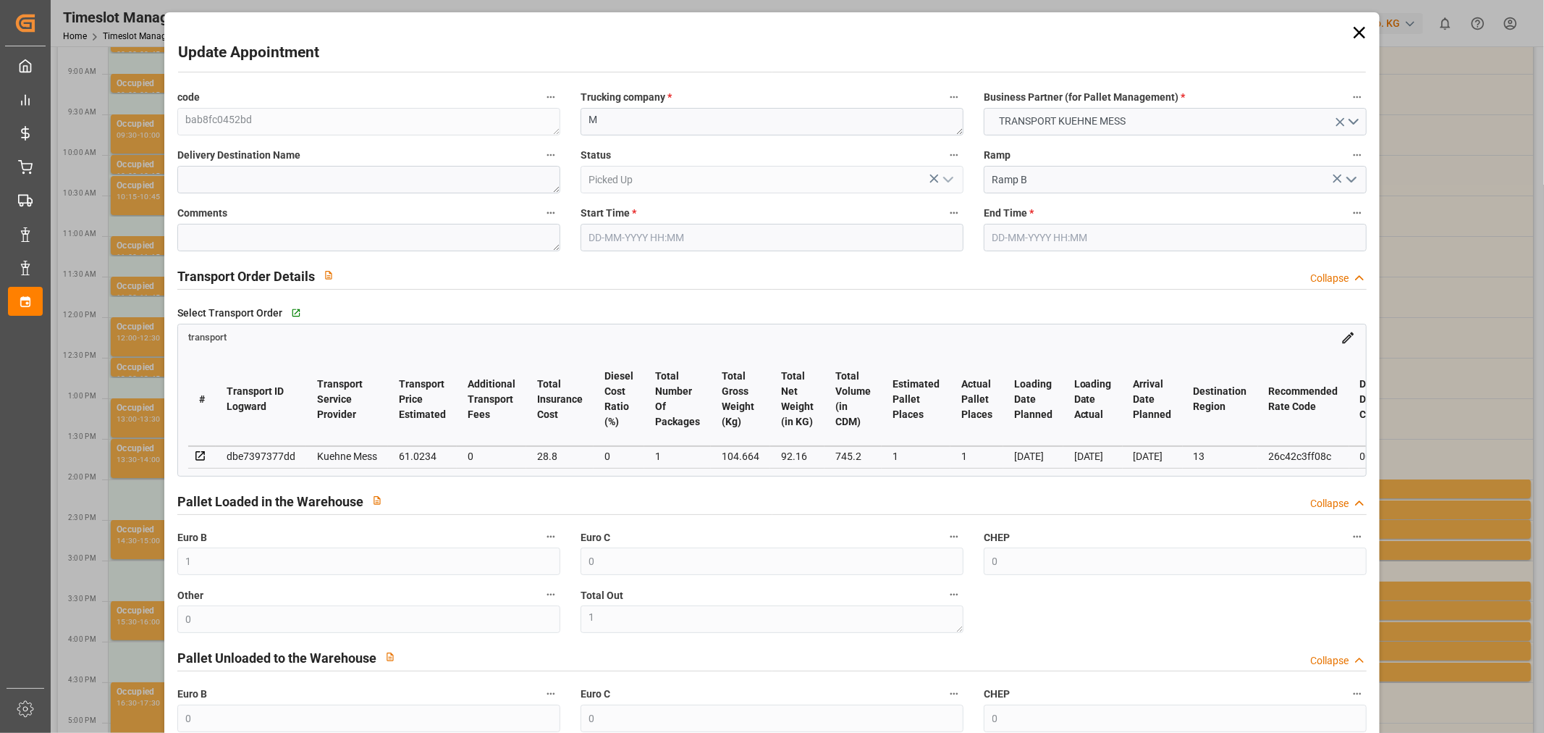
type input "1"
type input "0"
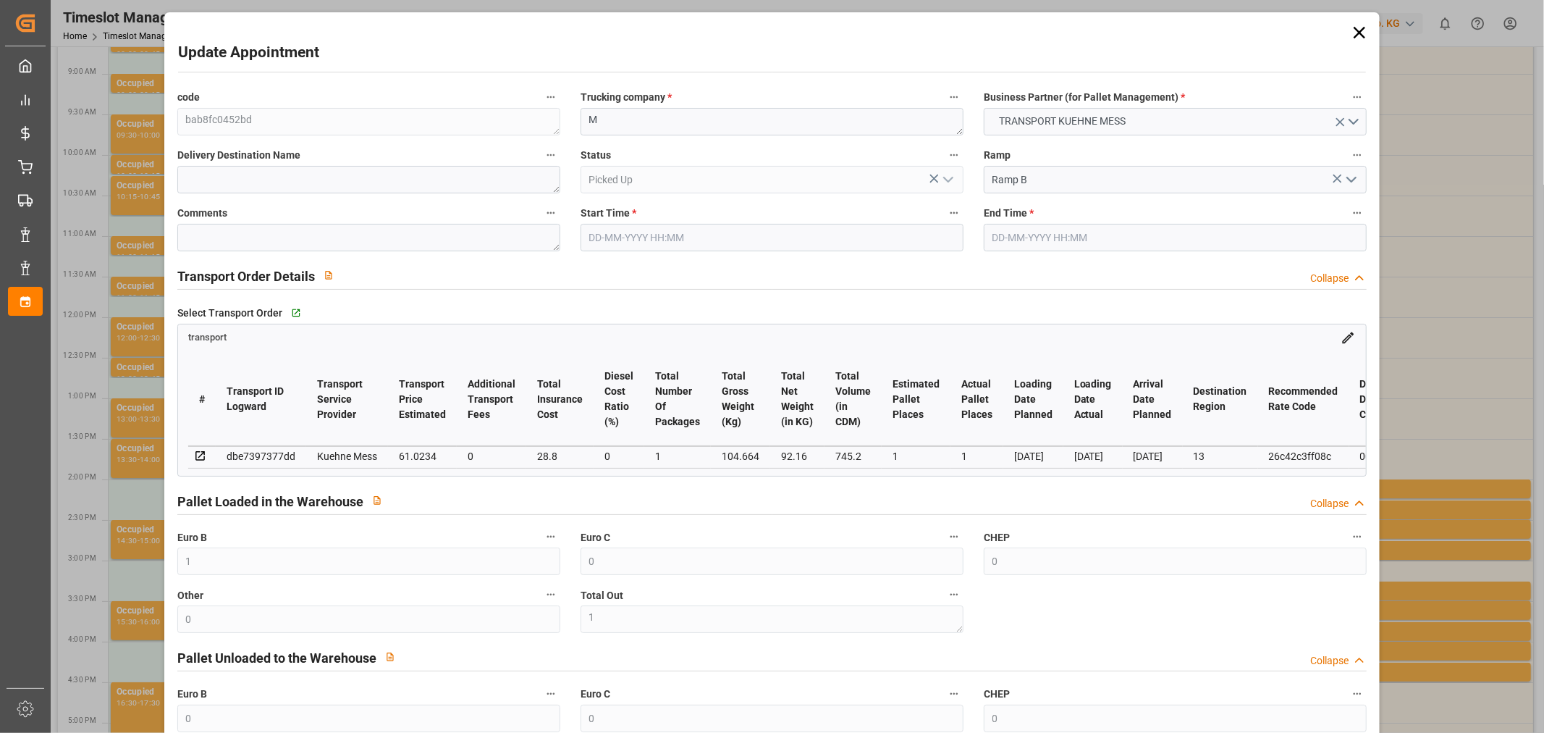
type input "0"
type input "1"
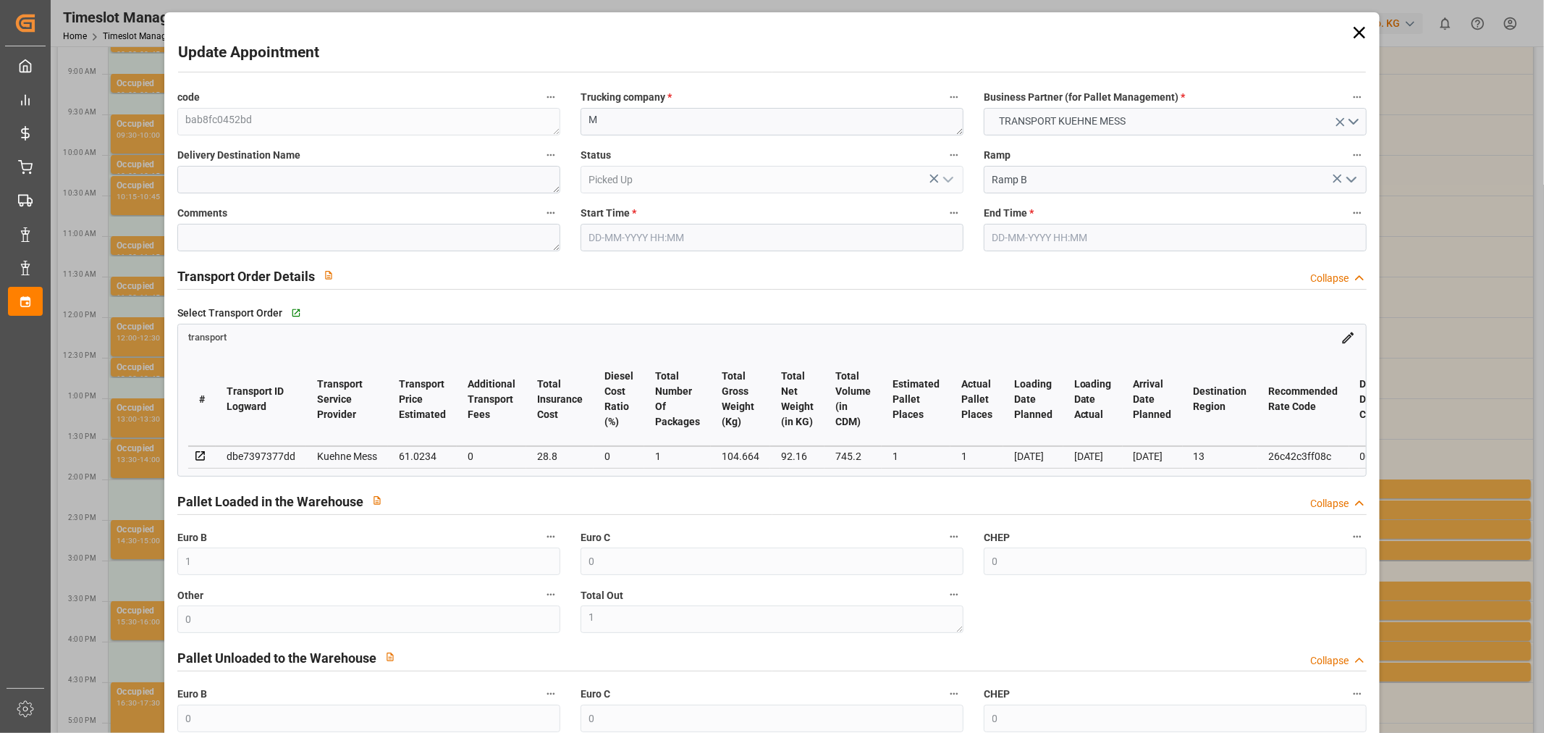
type input "61.0234"
type input "0"
type input "28.8"
type input "0"
type input "89.8234"
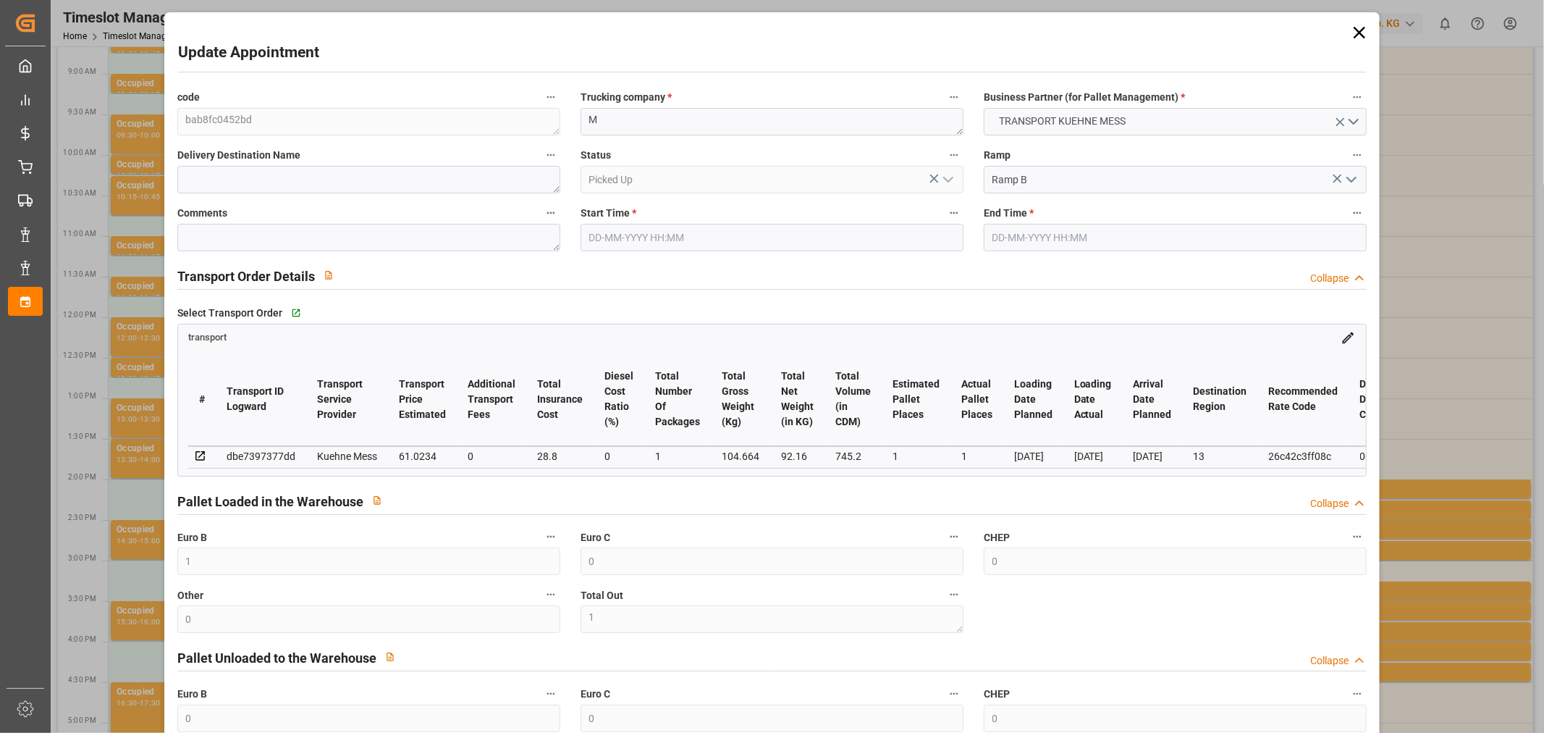
type input "0"
type input "1"
type input "92.16"
type input "127.664"
type input "745.2"
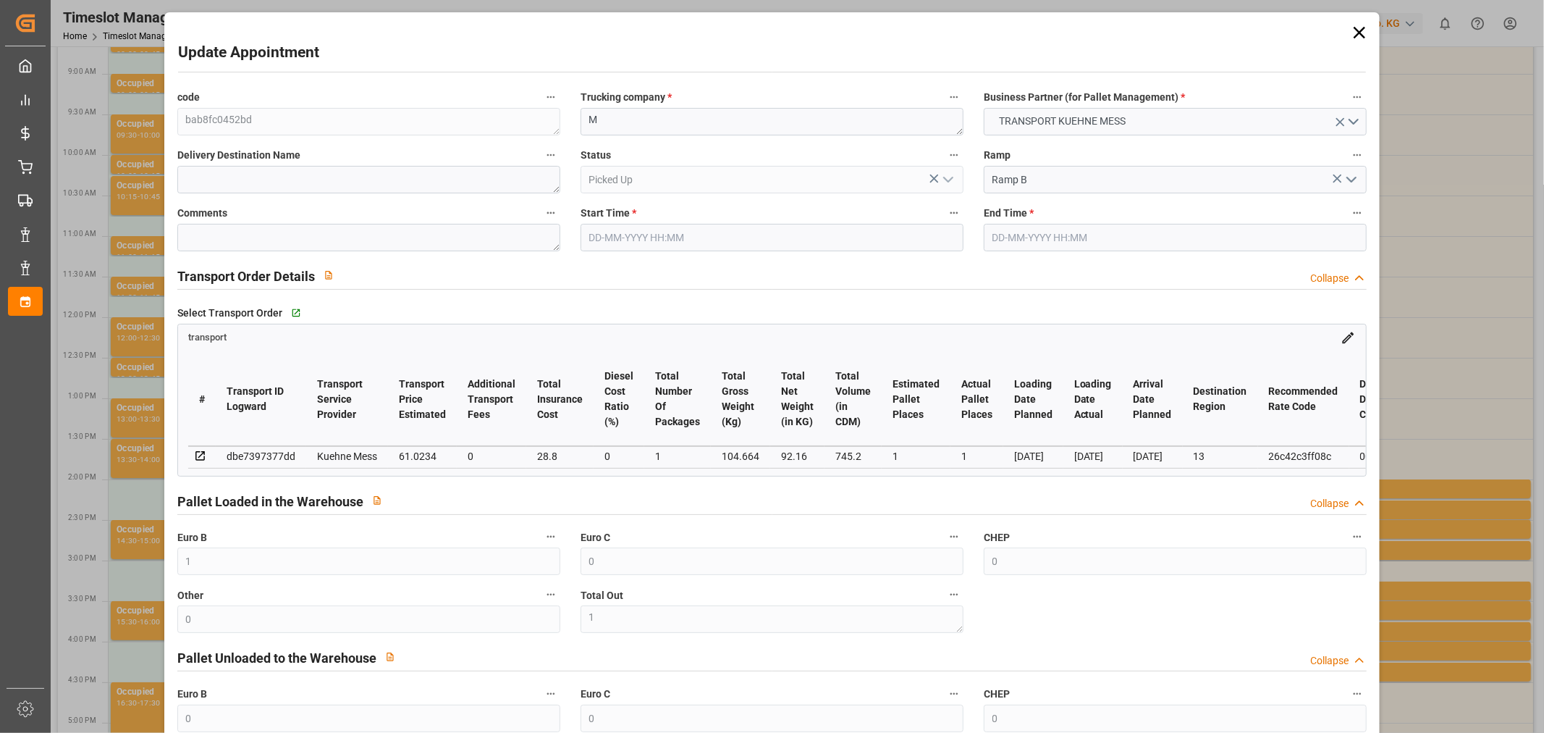
type input "13"
type input "0"
type input "12"
type input "1"
type input "101"
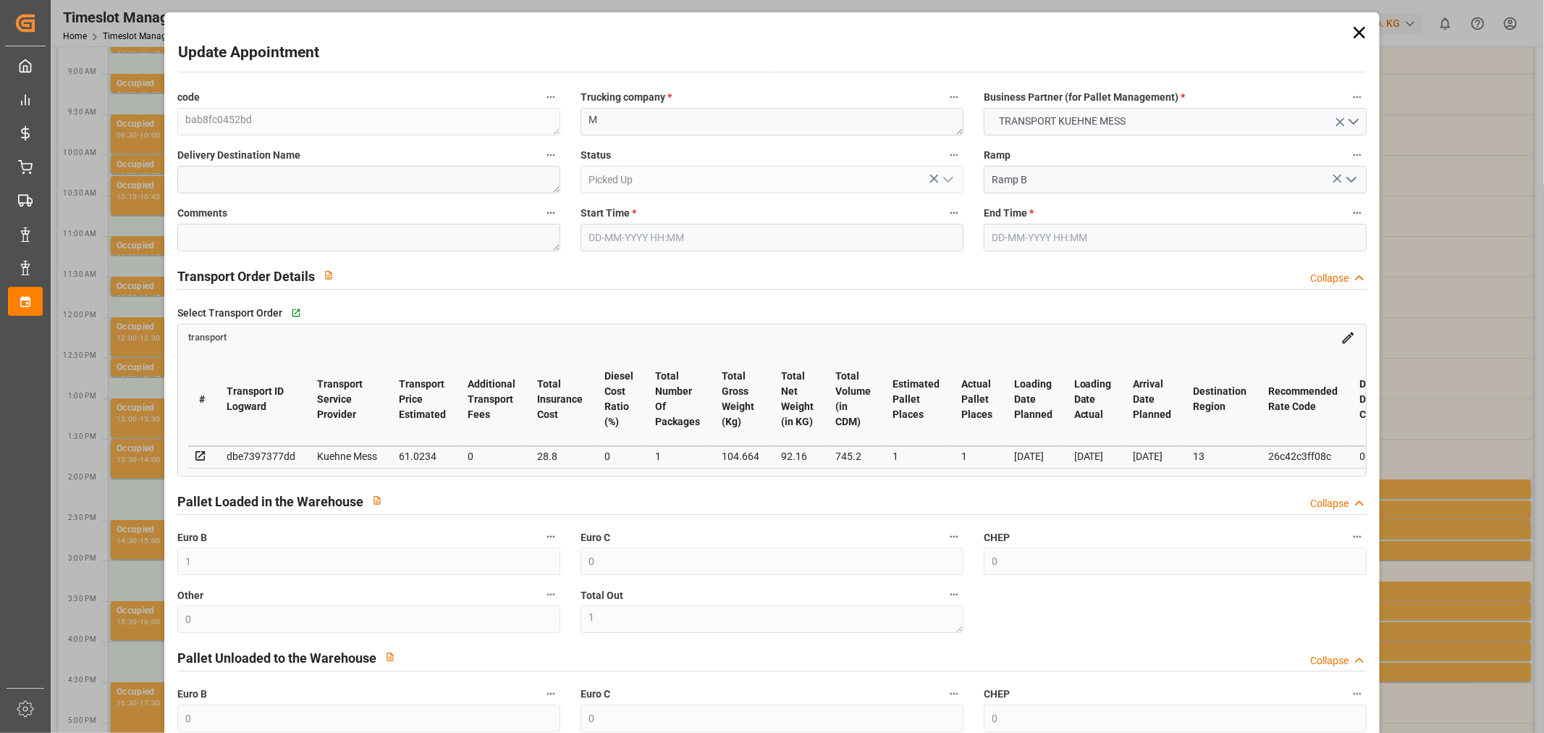
type input "104.664"
type input "0"
type input "4710.8598"
type input "0"
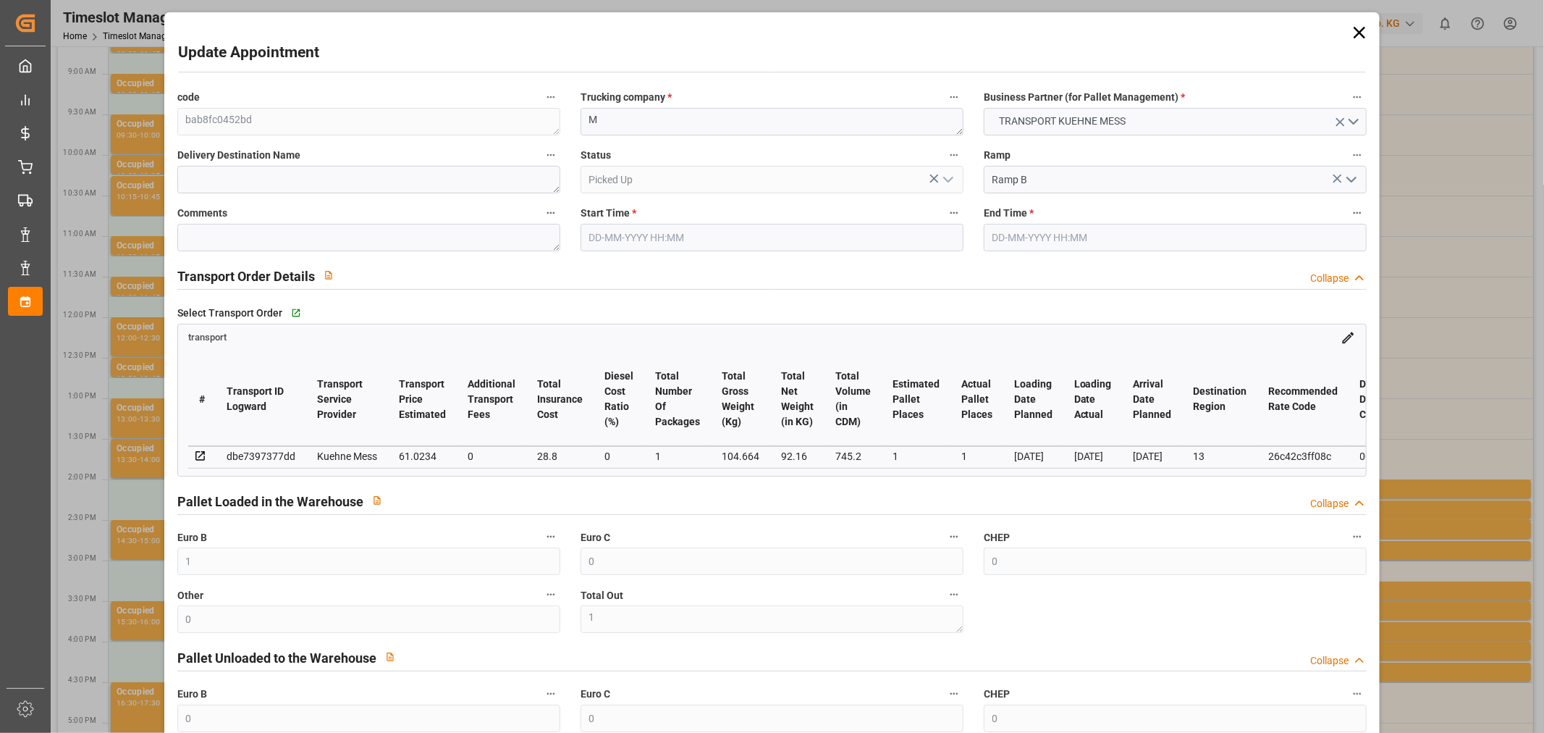
type input "21"
type input "35"
type input "[DATE] 14:30"
type input "[DATE] 14:45"
type input "[DATE] 11:42"
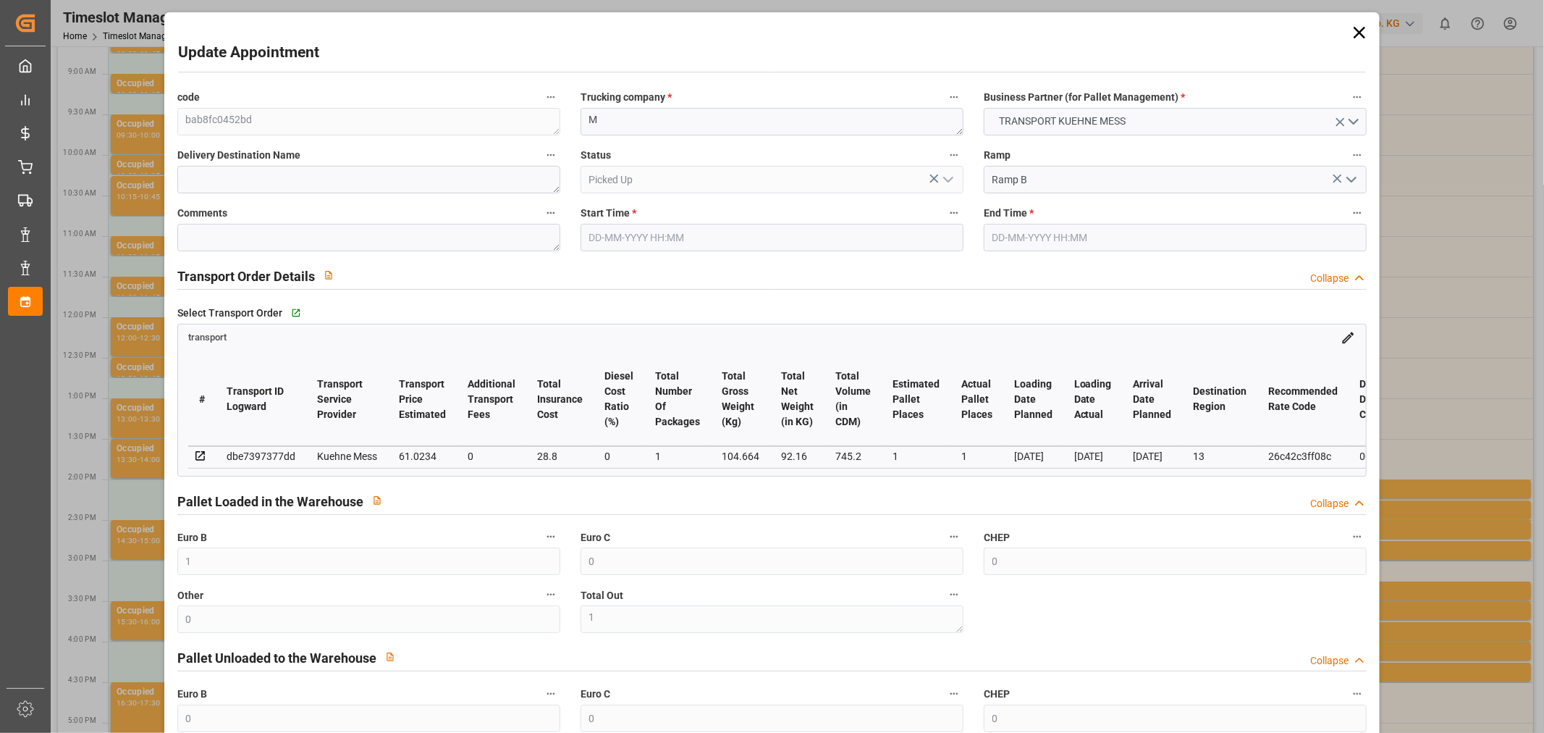
type input "[DATE] 11:42"
type input "[DATE]"
drag, startPoint x: 116, startPoint y: 484, endPoint x: 130, endPoint y: 489, distance: 15.3
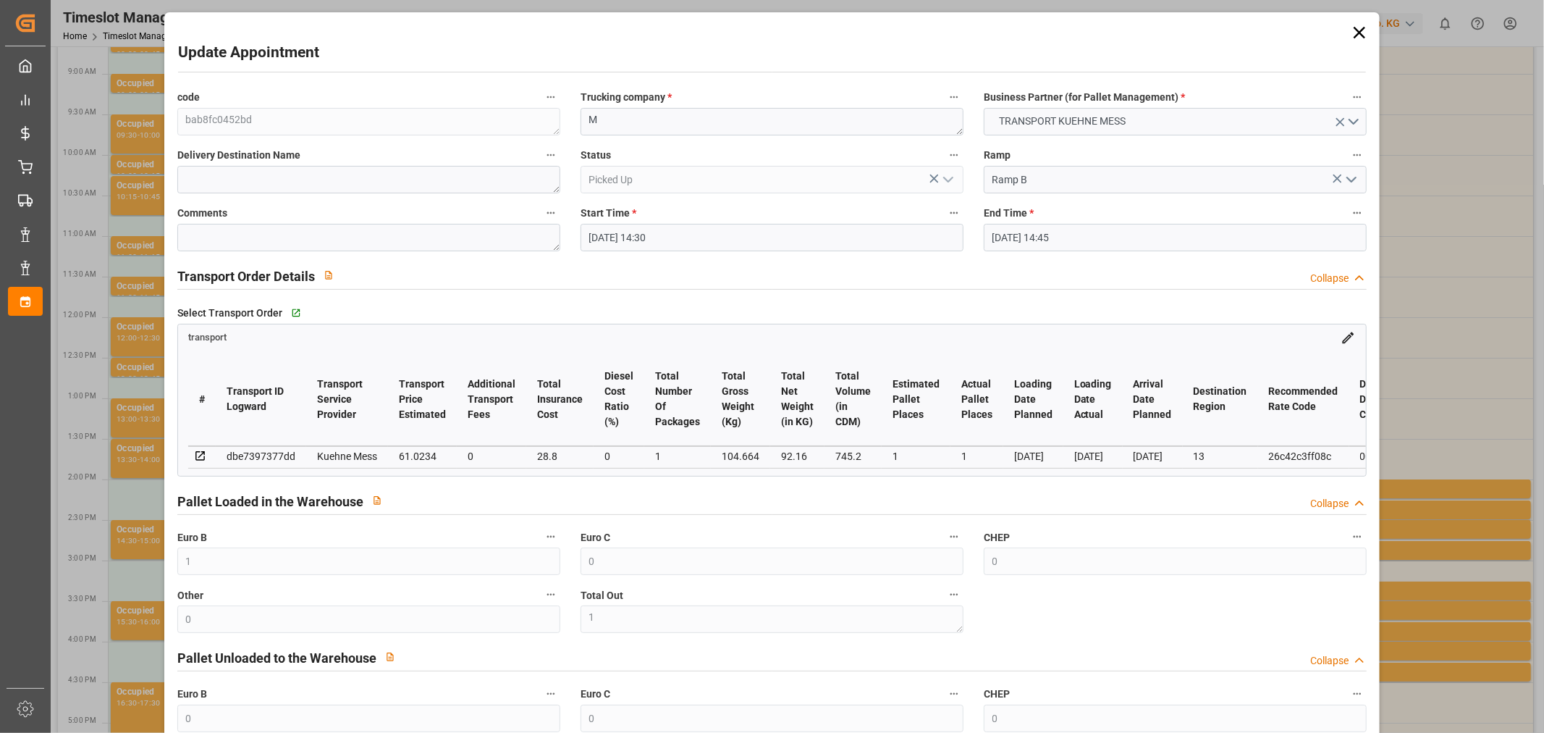
click at [119, 482] on div "Update Appointment code bab8fc0452bd Trucking company * M Business Partner (for…" at bounding box center [772, 366] width 1544 height 733
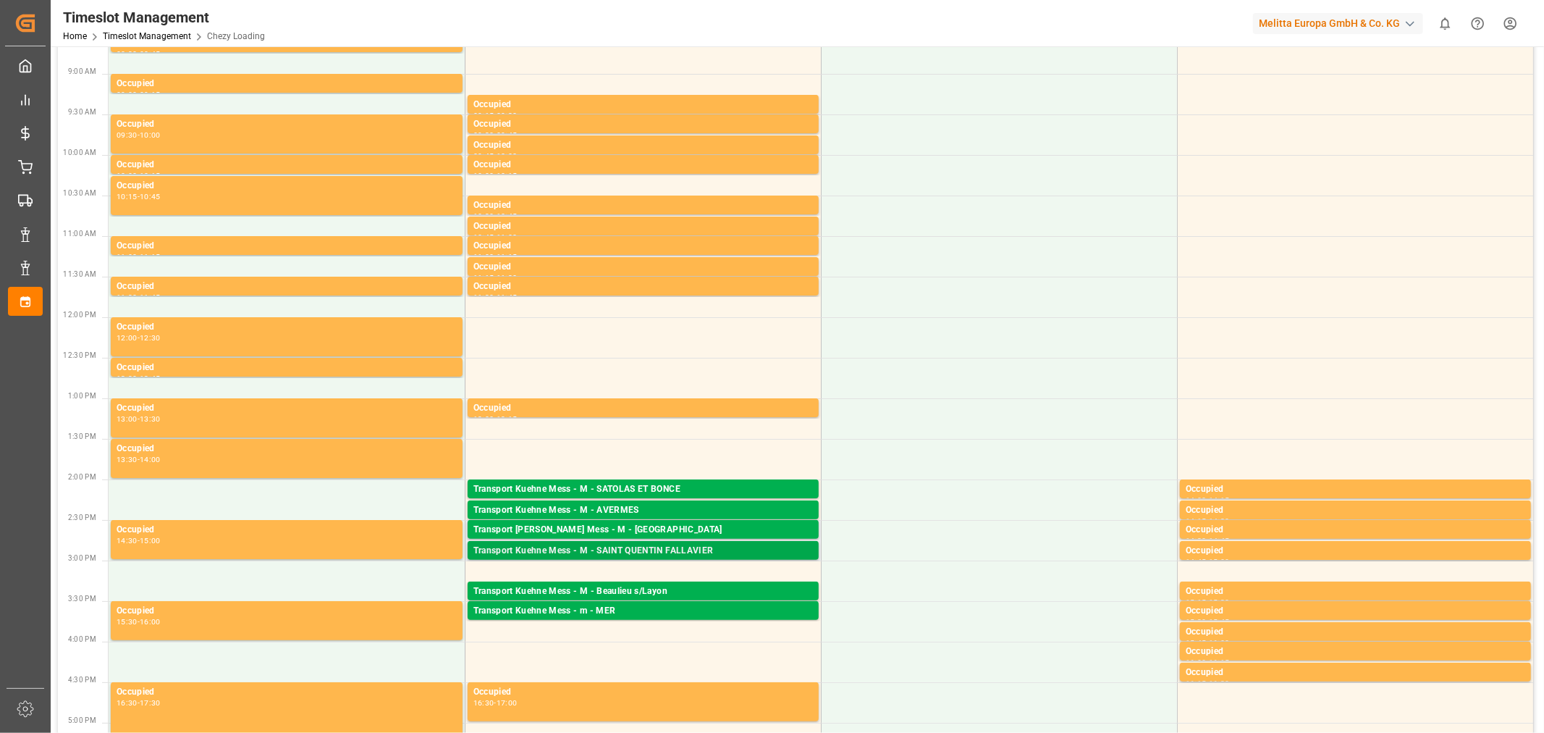
click at [653, 554] on div "Transport Kuehne Mess - M - SAINT QUENTIN FALLAVIER" at bounding box center [642, 551] width 339 height 14
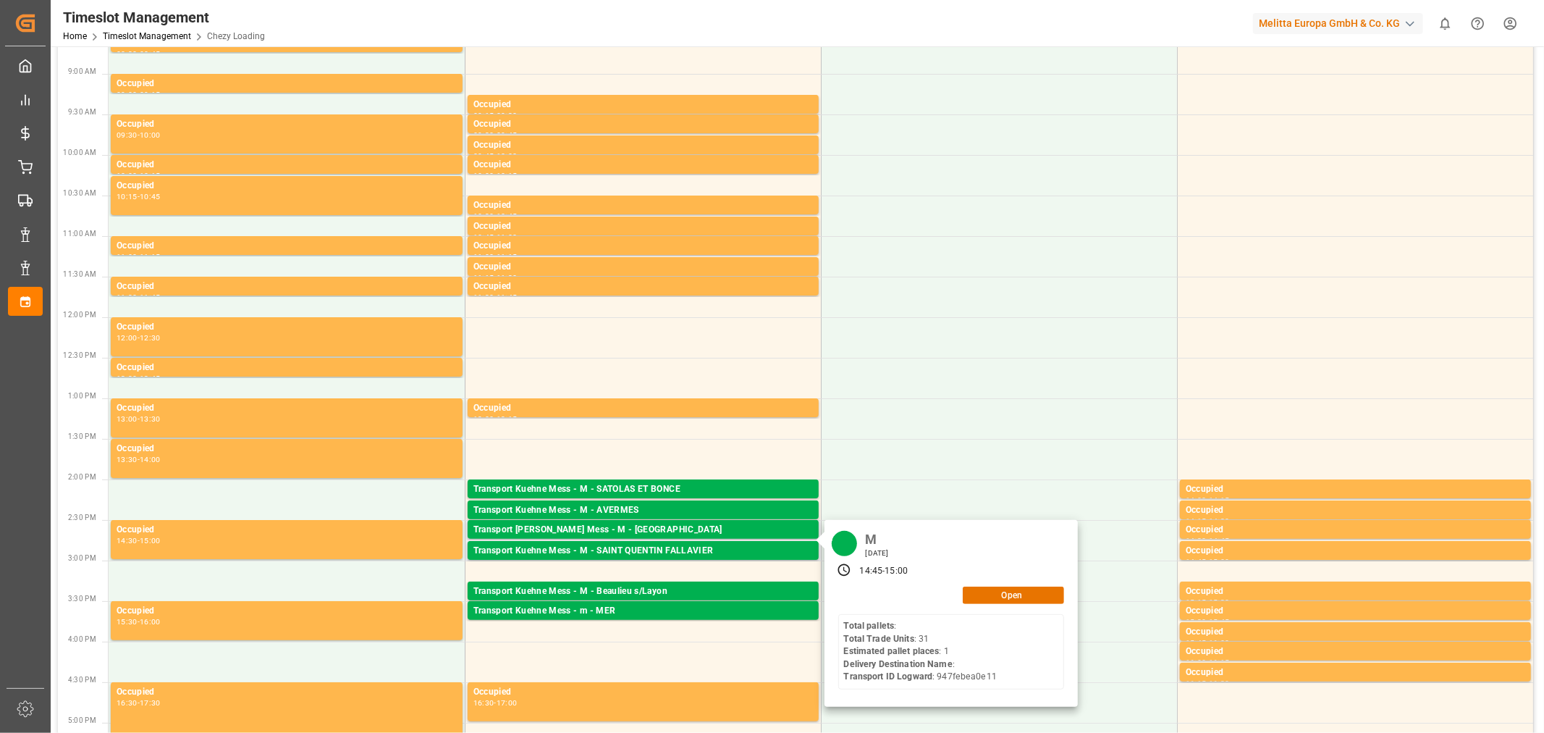
click at [1003, 604] on div "M [DATE] 14:45 - 15:00 Open Total pallets : Total Trade Units : 31 Estimated pa…" at bounding box center [950, 613] width 253 height 187
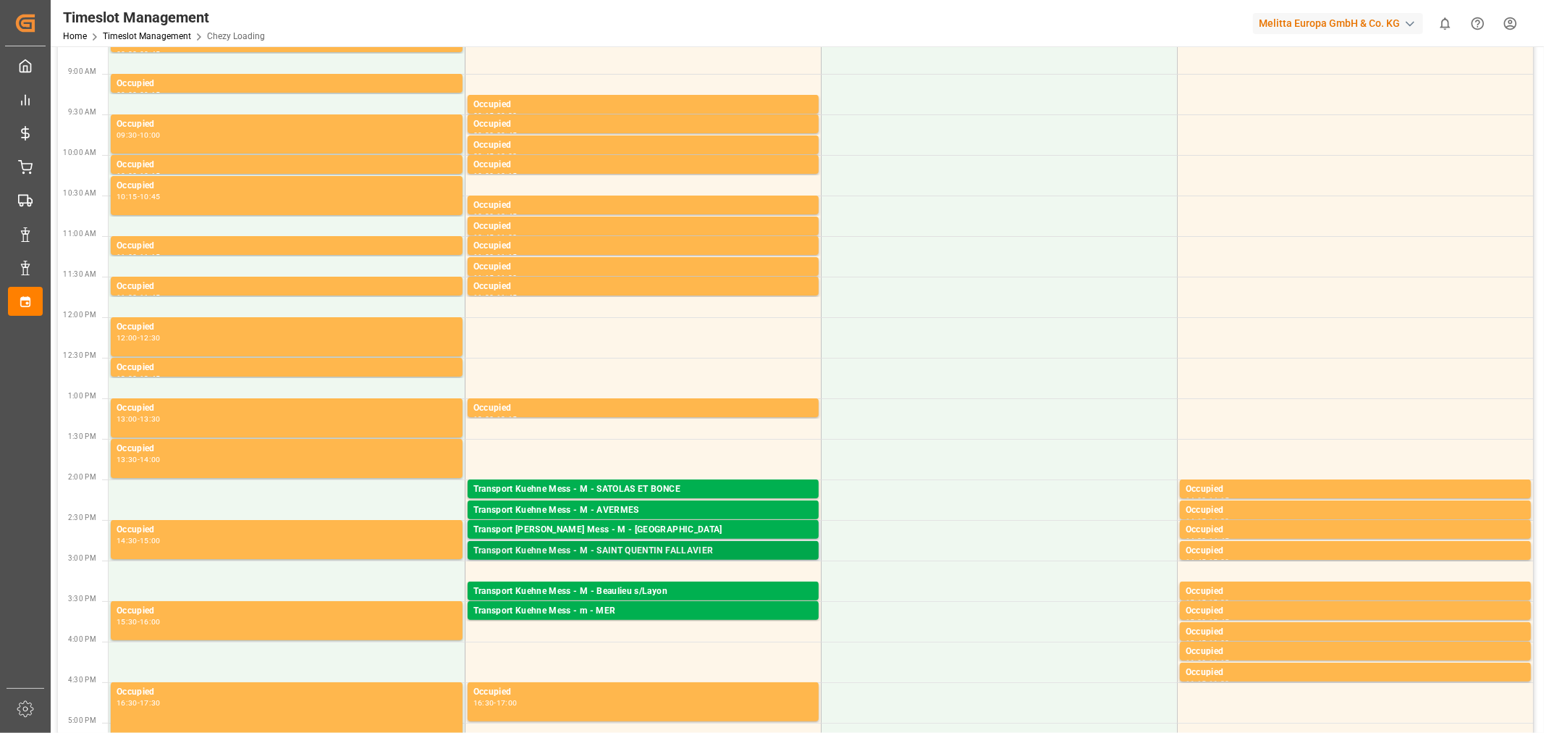
click at [632, 552] on div "Transport Kuehne Mess - M - SAINT QUENTIN FALLAVIER" at bounding box center [642, 551] width 339 height 14
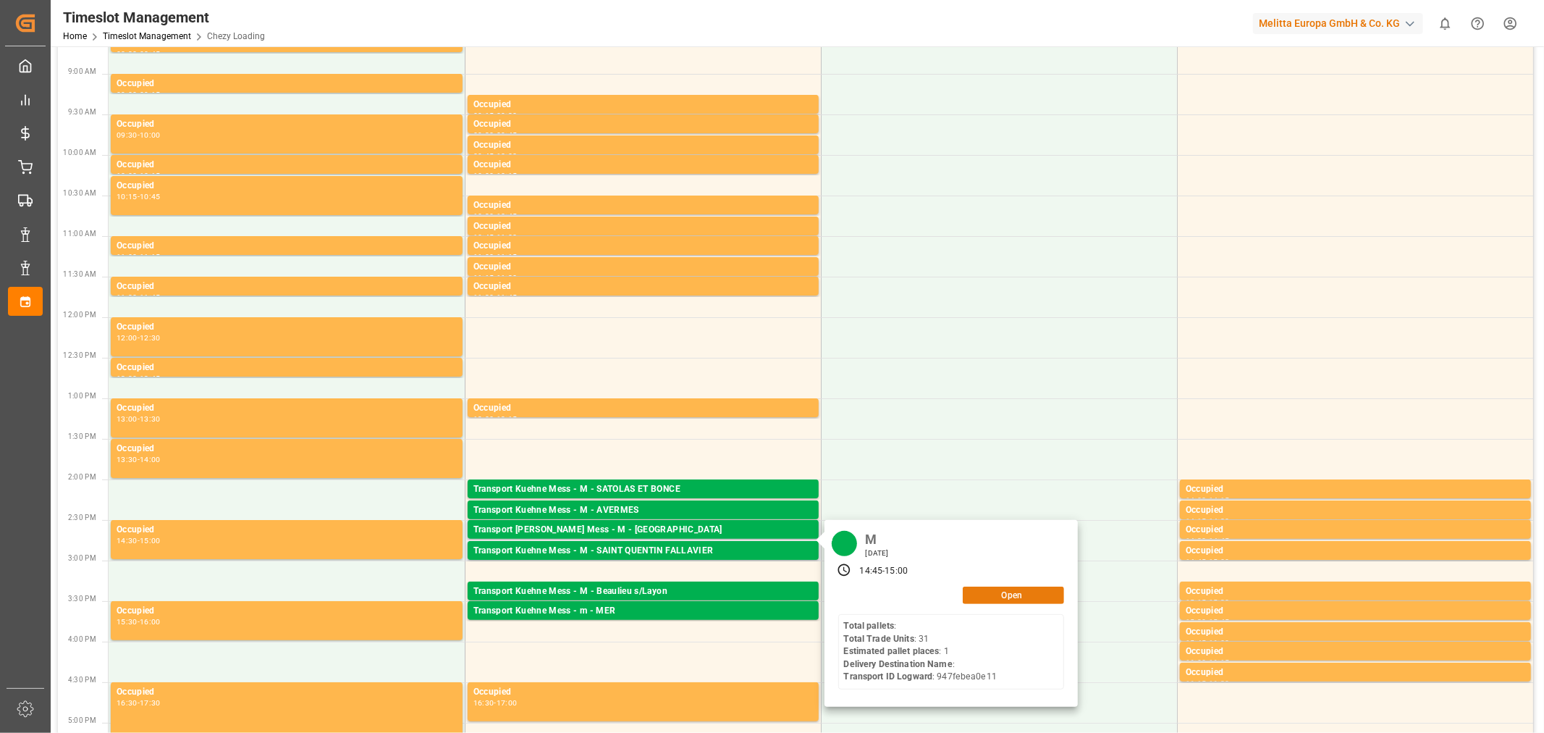
click at [993, 601] on button "Open" at bounding box center [1013, 594] width 101 height 17
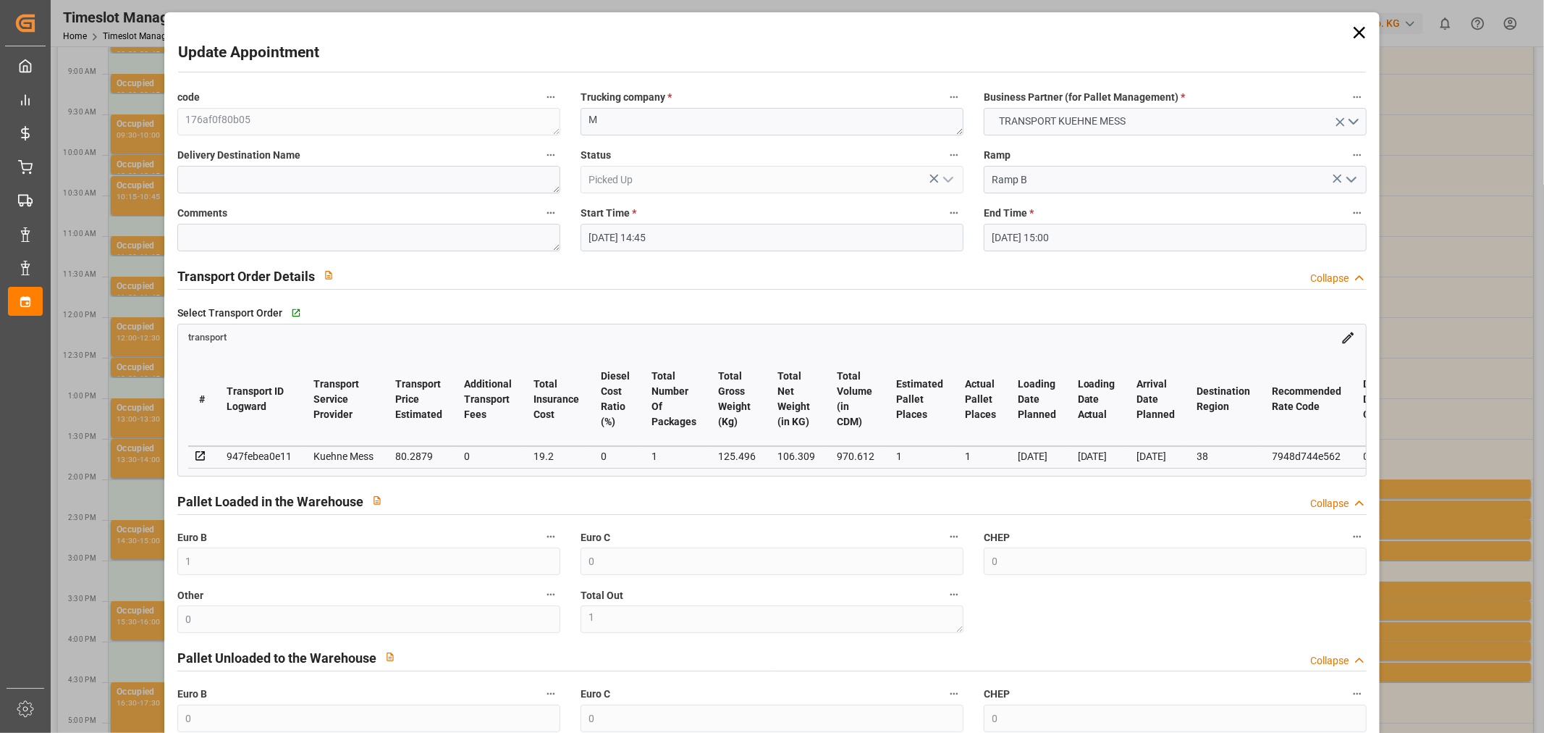
type input "[DATE] 14:45"
type input "[DATE] 15:00"
type input "[DATE] 11:42"
type input "[DATE]"
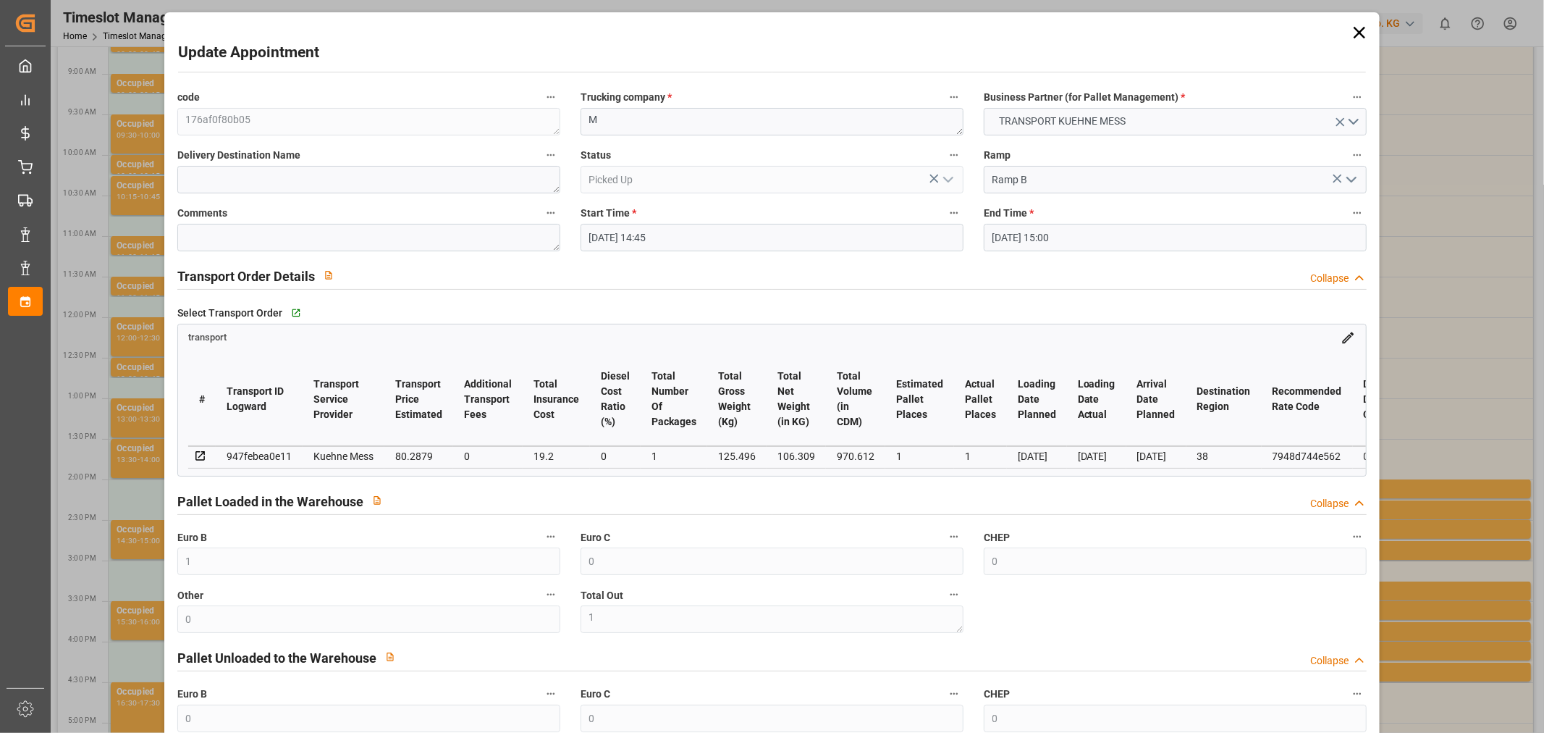
type input "[DATE]"
click at [90, 481] on div "Update Appointment code 176af0f80b05 Trucking company * M Business Partner (for…" at bounding box center [772, 366] width 1544 height 733
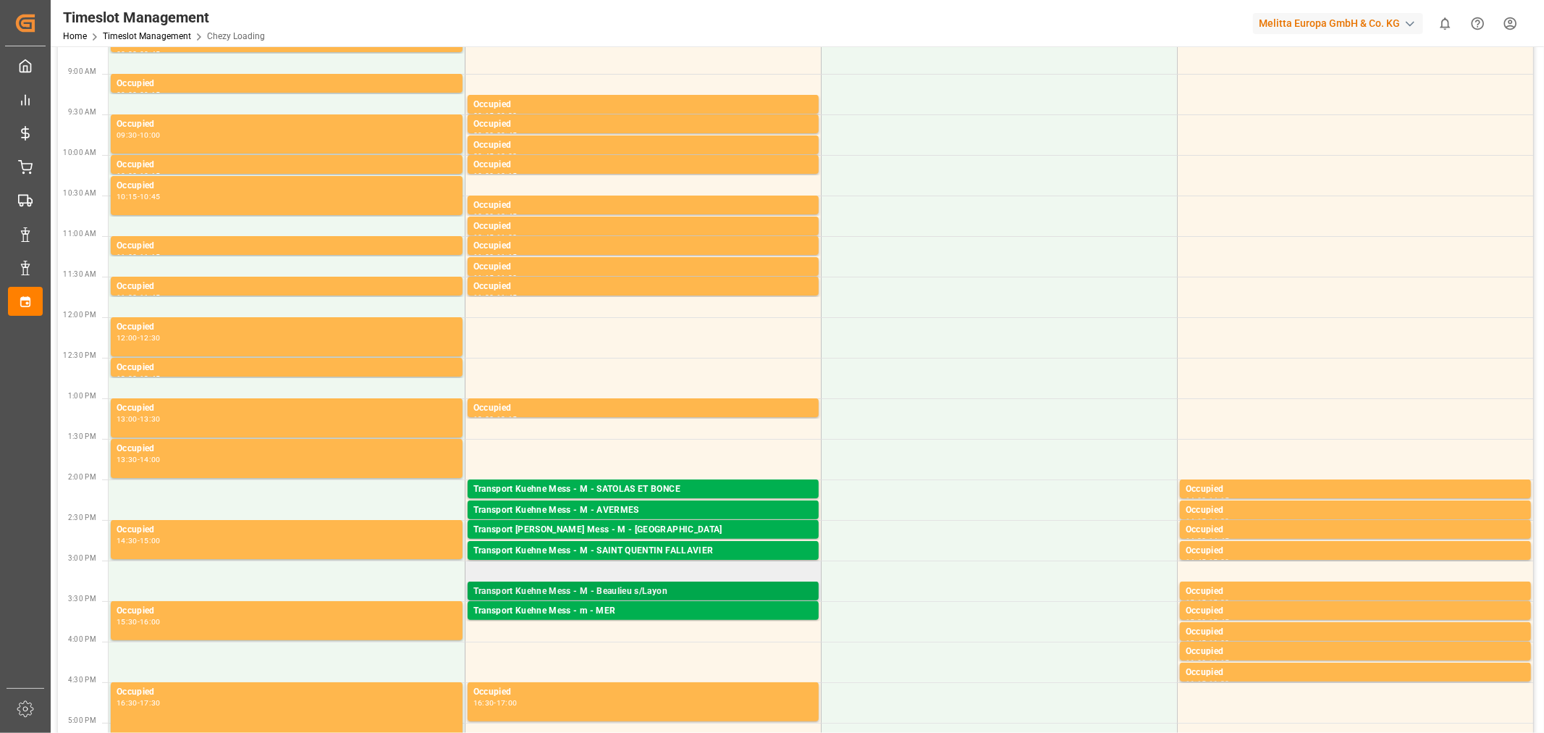
click at [625, 584] on div "Transport Kuehne Mess - M - Beaulieu s/Layon" at bounding box center [642, 591] width 339 height 14
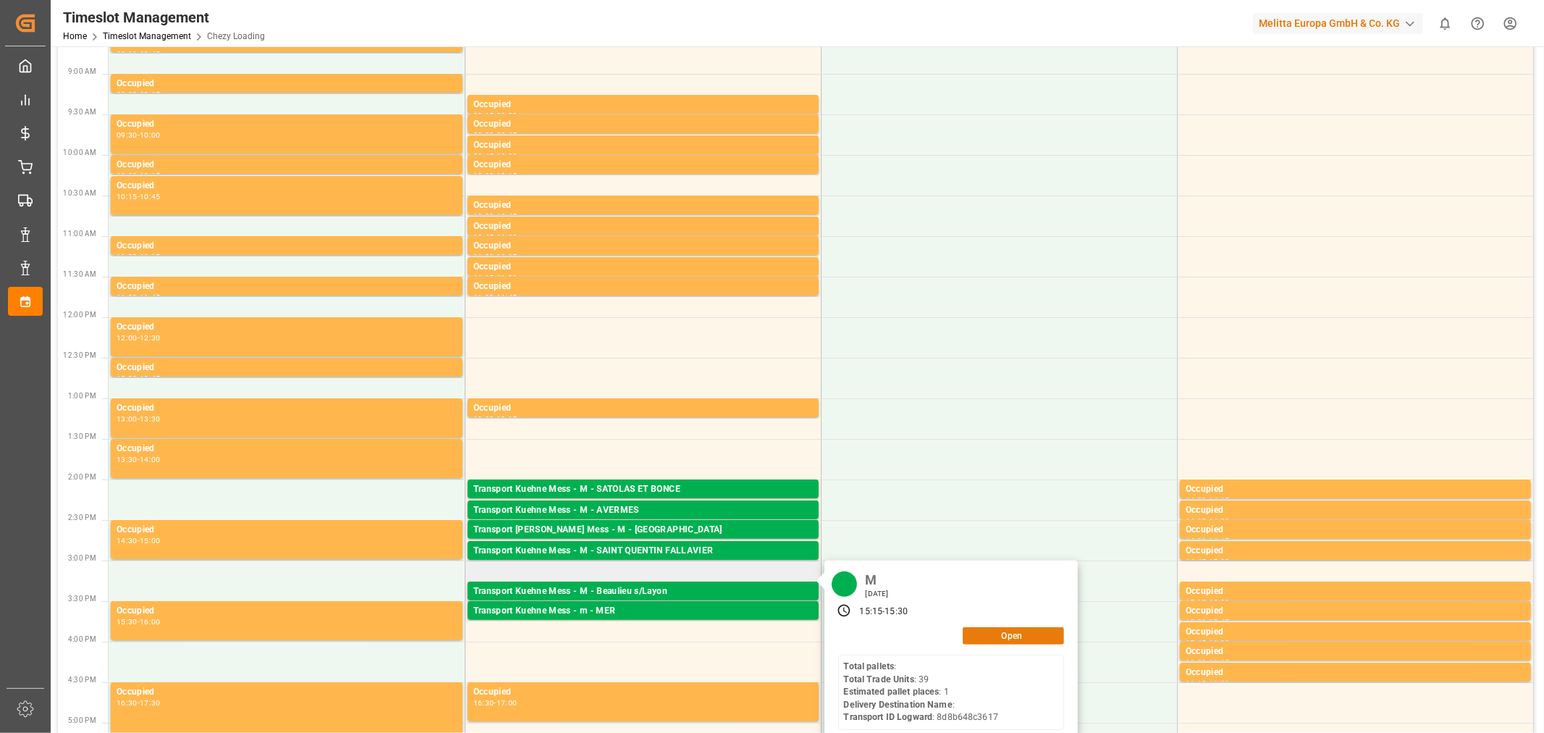
click at [1024, 640] on button "Open" at bounding box center [1013, 635] width 101 height 17
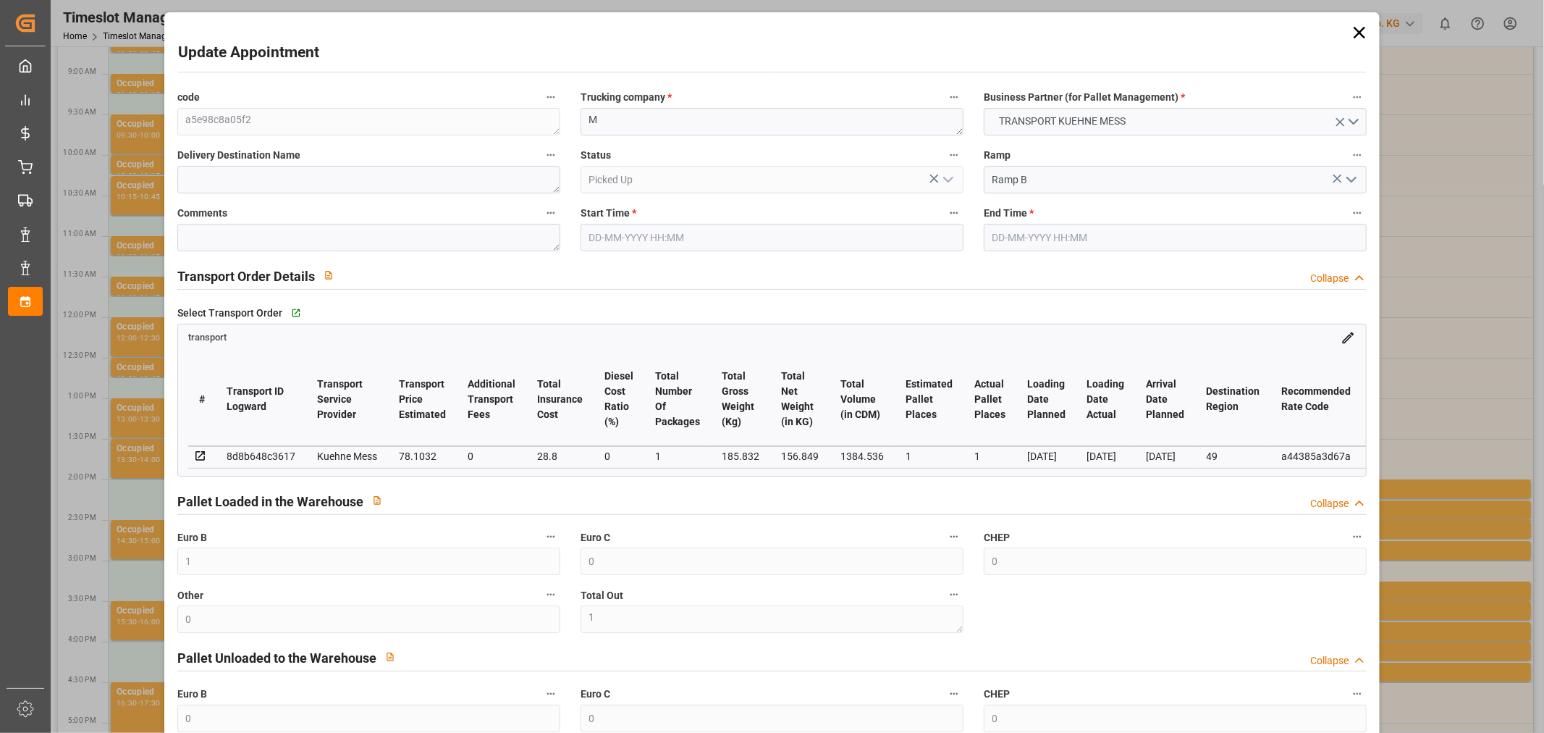
type input "[DATE] 15:15"
type input "[DATE] 15:30"
type input "[DATE] 11:44"
type input "[DATE]"
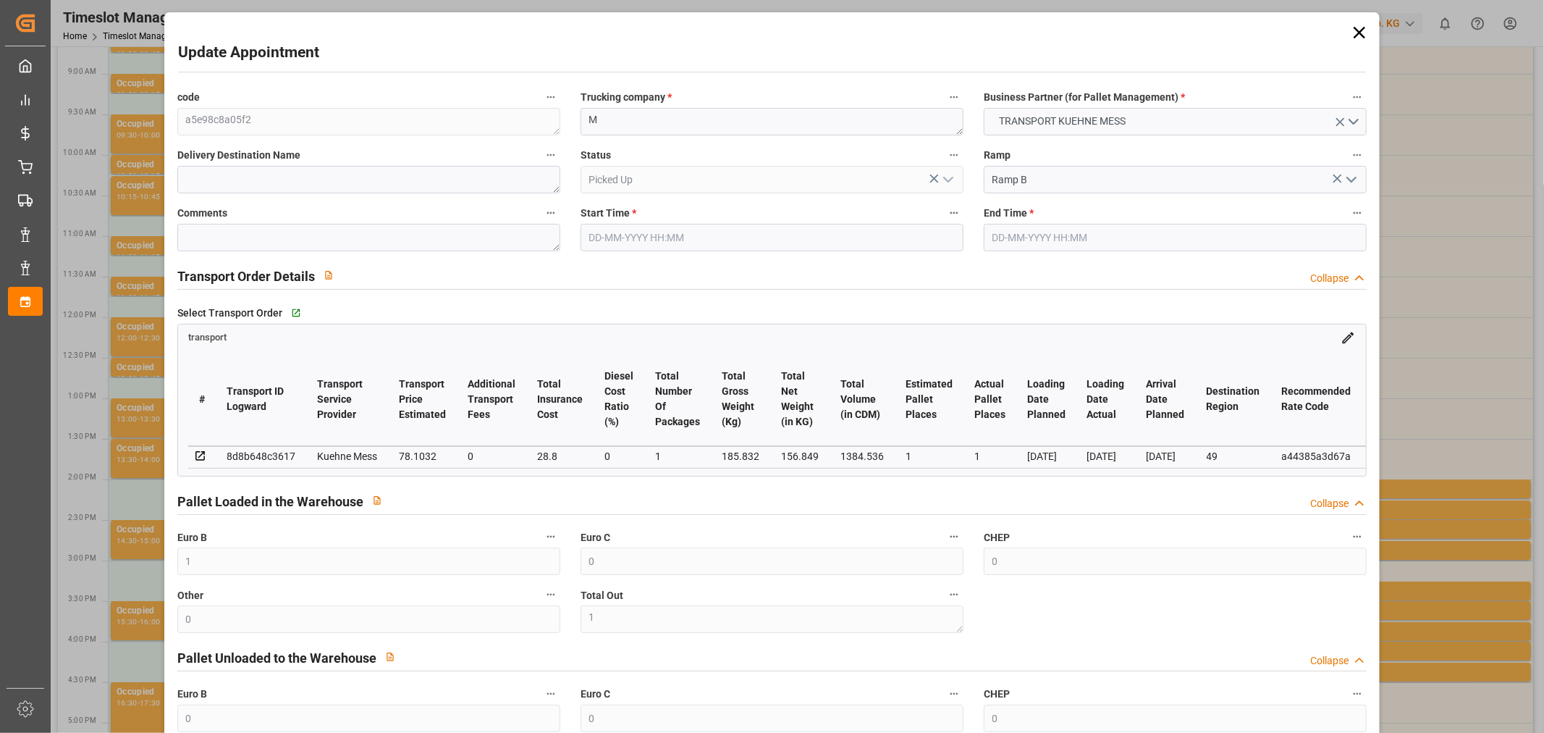
type input "[DATE]"
click at [114, 520] on div "Update Appointment code a5e98c8a05f2 Trucking company * M Business Partner (for…" at bounding box center [772, 366] width 1544 height 733
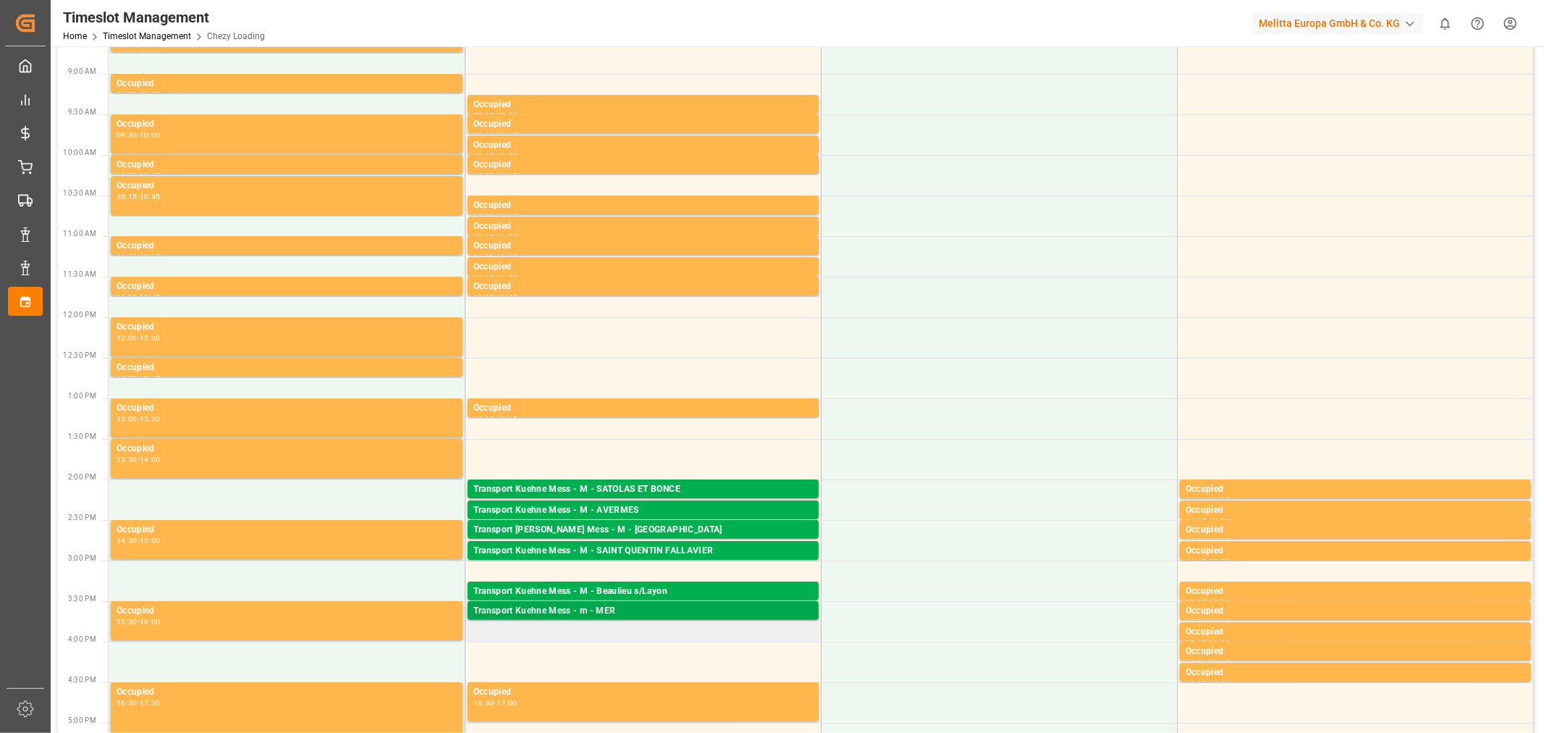
click at [606, 617] on div "Transport Kuehne Mess - m - MER" at bounding box center [642, 611] width 339 height 14
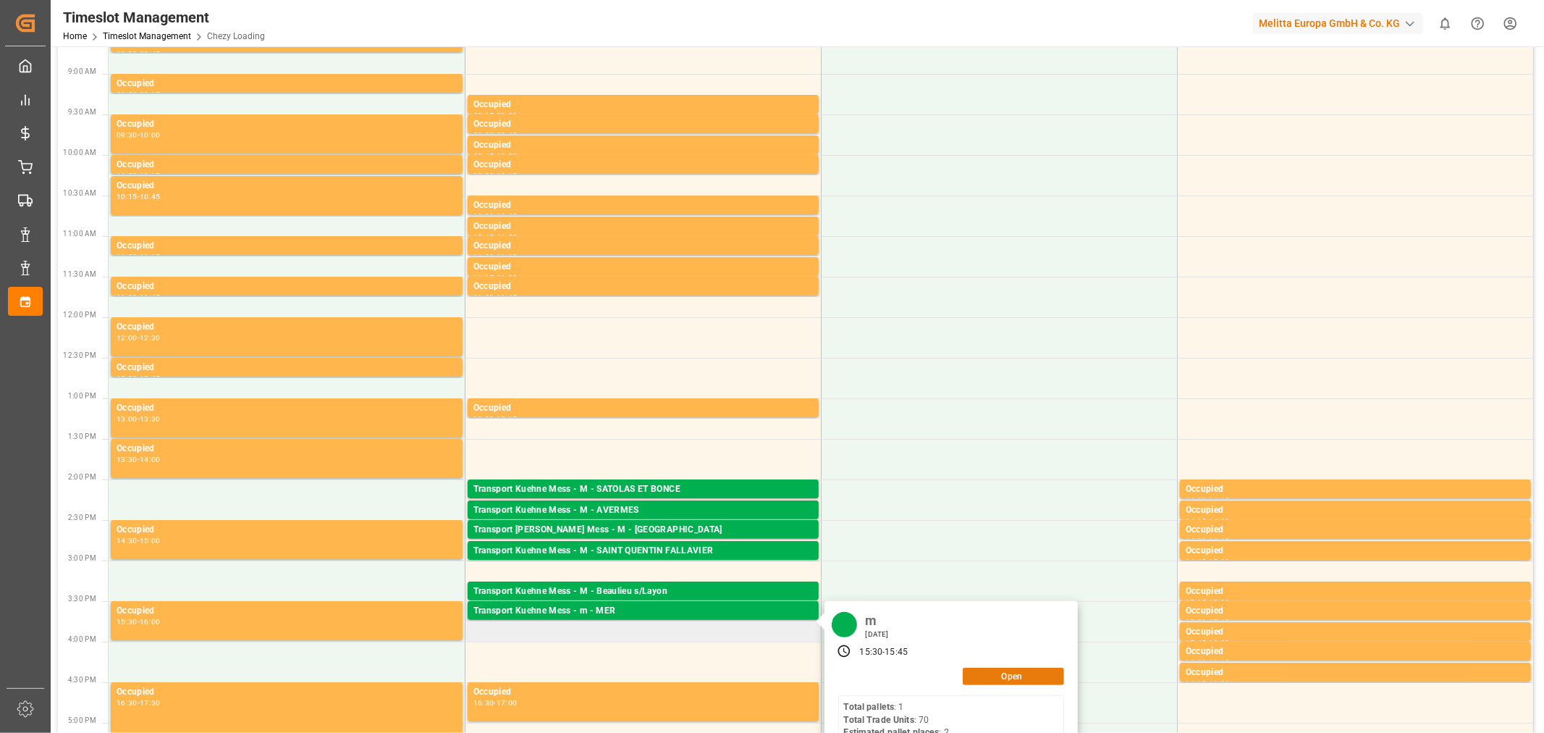
click at [1025, 673] on button "Open" at bounding box center [1013, 675] width 101 height 17
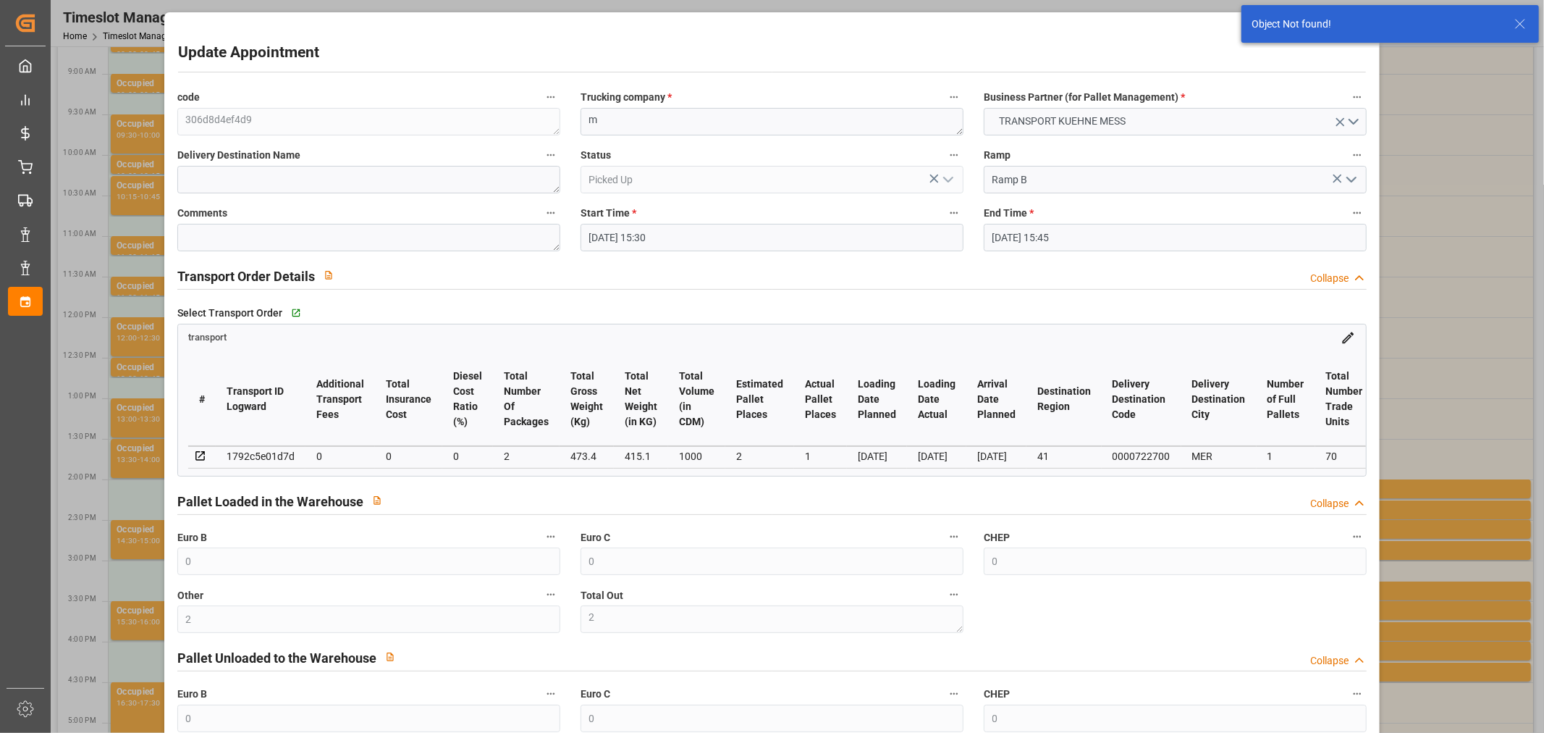
click at [111, 377] on div "Update Appointment code 306d8d4ef4d9 Trucking company * m Business Partner (for…" at bounding box center [772, 366] width 1544 height 733
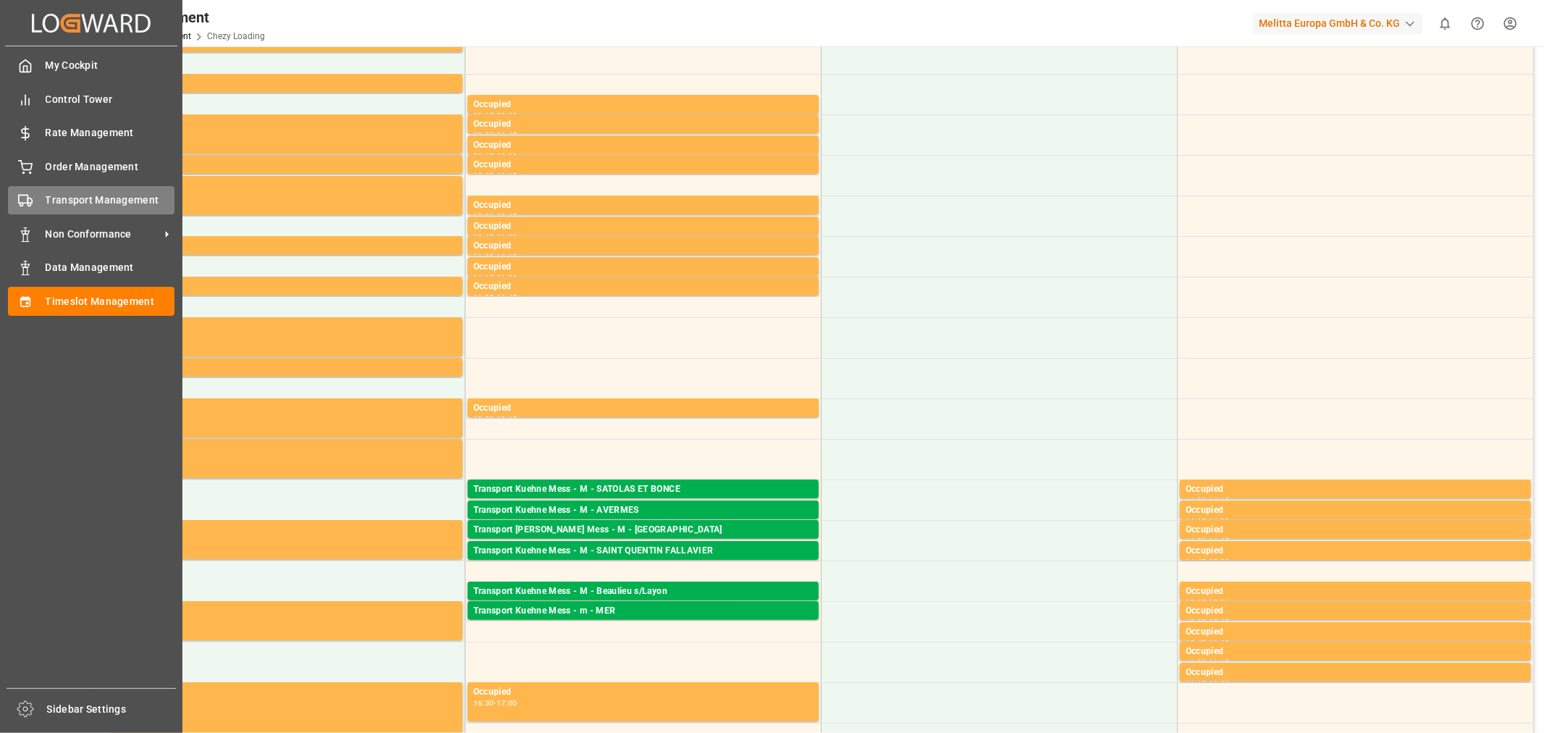
click at [75, 201] on span "Transport Management" at bounding box center [111, 200] width 130 height 15
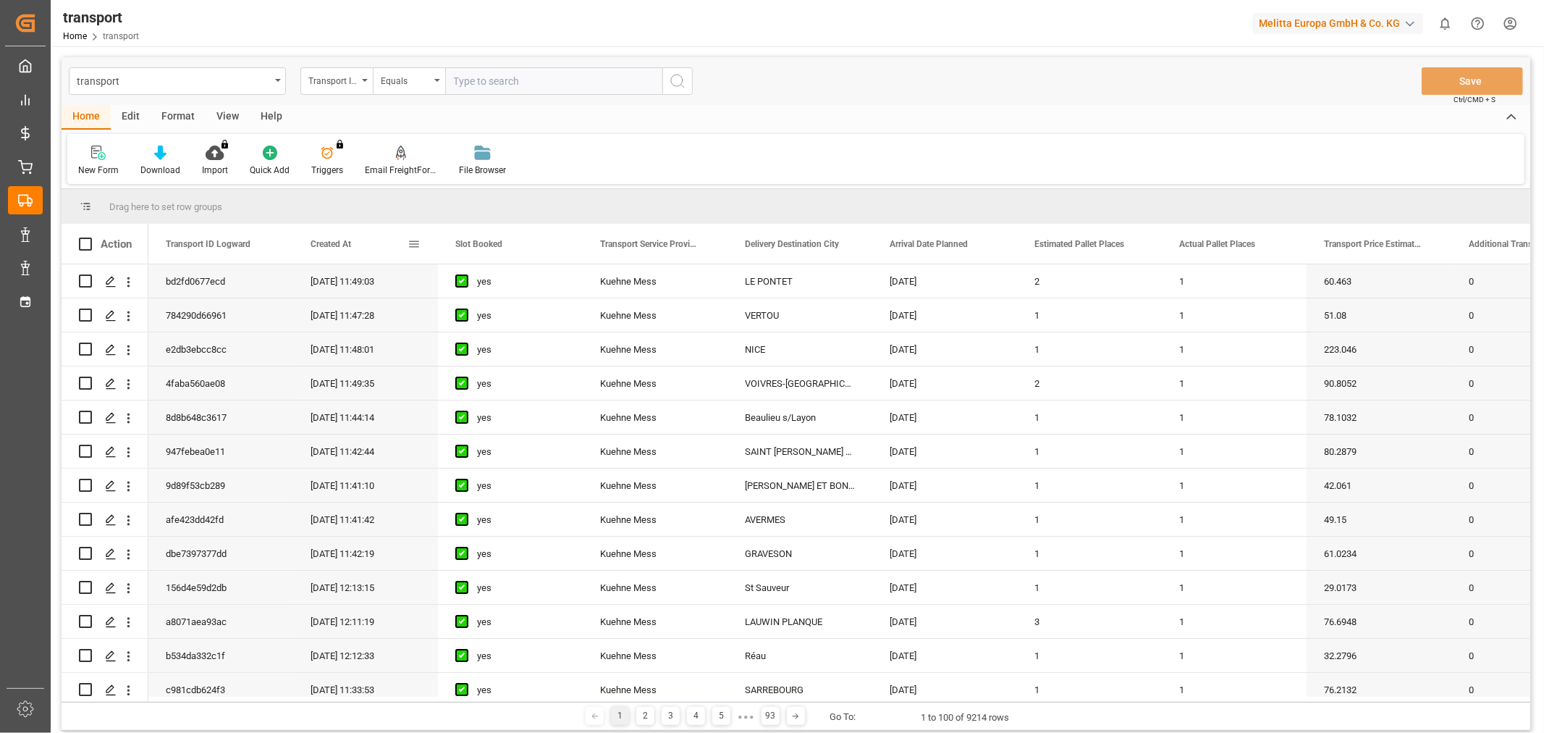
click at [319, 240] on span "Created At" at bounding box center [331, 244] width 41 height 10
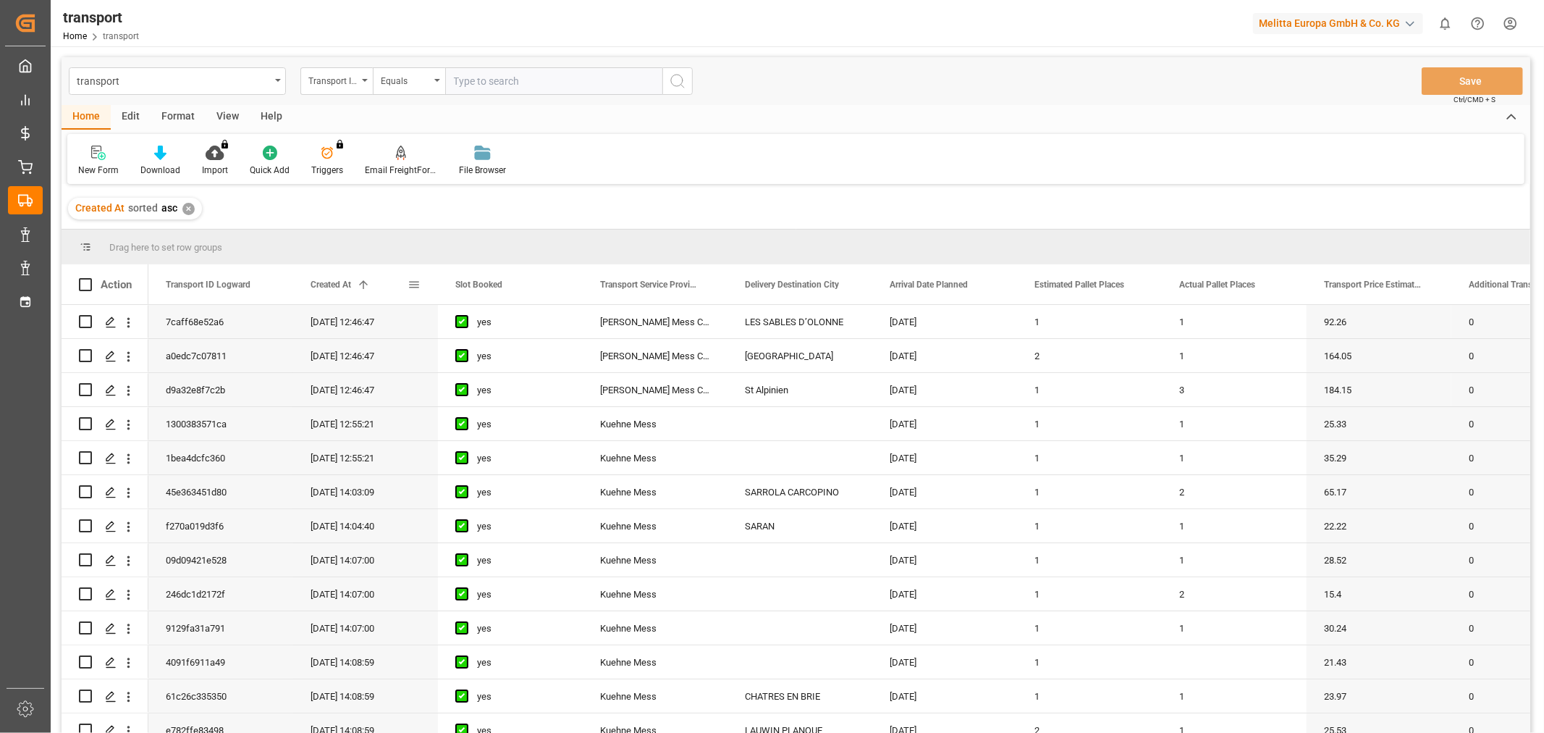
click at [322, 279] on span "Created At" at bounding box center [331, 284] width 41 height 10
